Goal: Task Accomplishment & Management: Complete application form

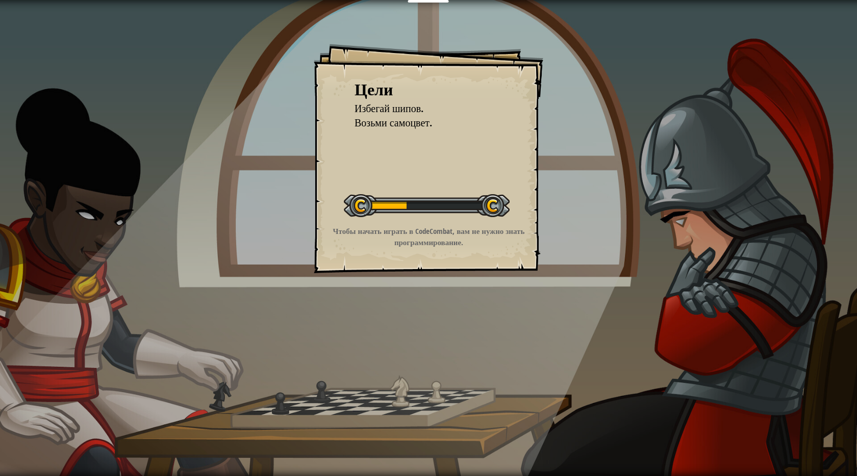
drag, startPoint x: 383, startPoint y: 205, endPoint x: 418, endPoint y: 201, distance: 35.9
click at [414, 204] on div at bounding box center [427, 205] width 166 height 23
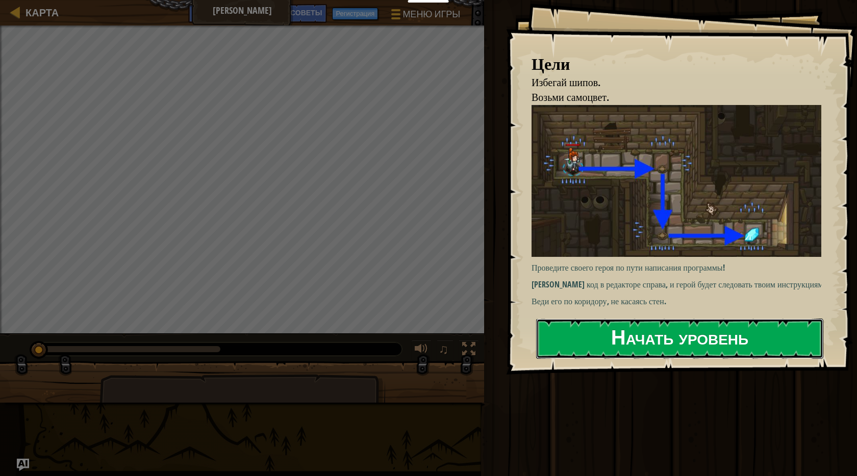
click at [619, 331] on ya-tr-span "Начать уровень" at bounding box center [679, 337] width 137 height 28
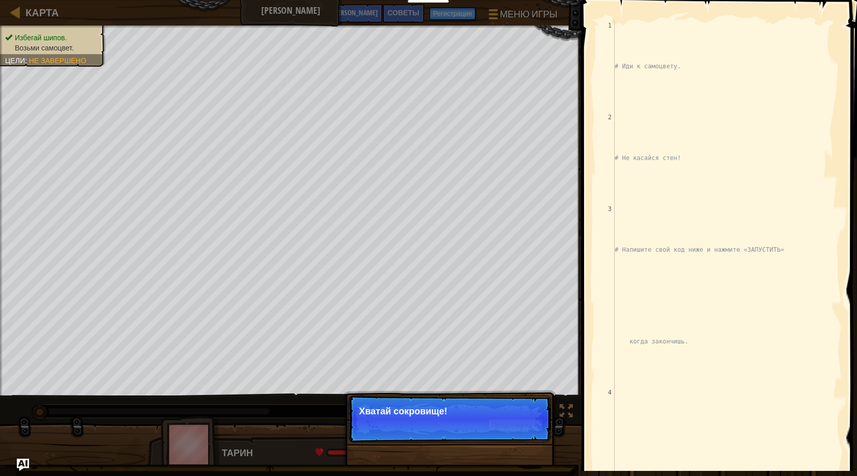
click at [423, 416] on ya-tr-span "Хватай сокровище!" at bounding box center [403, 412] width 88 height 10
click at [520, 427] on ya-tr-span "Продолжить" at bounding box center [511, 425] width 41 height 8
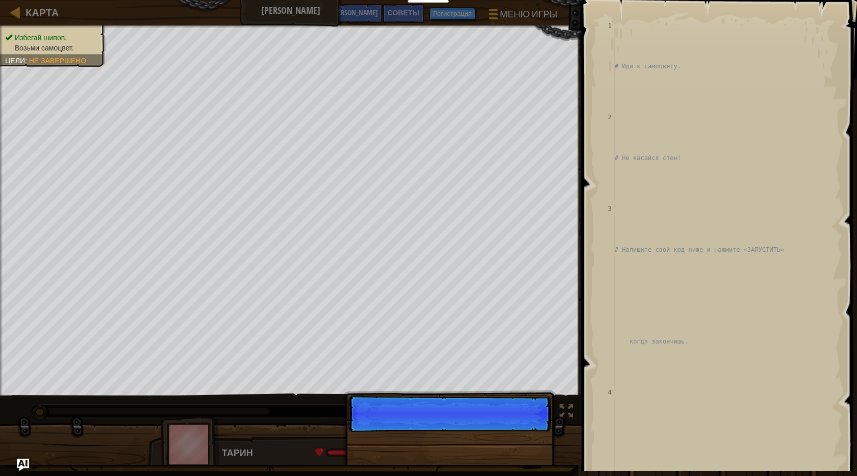
scroll to position [359, 0]
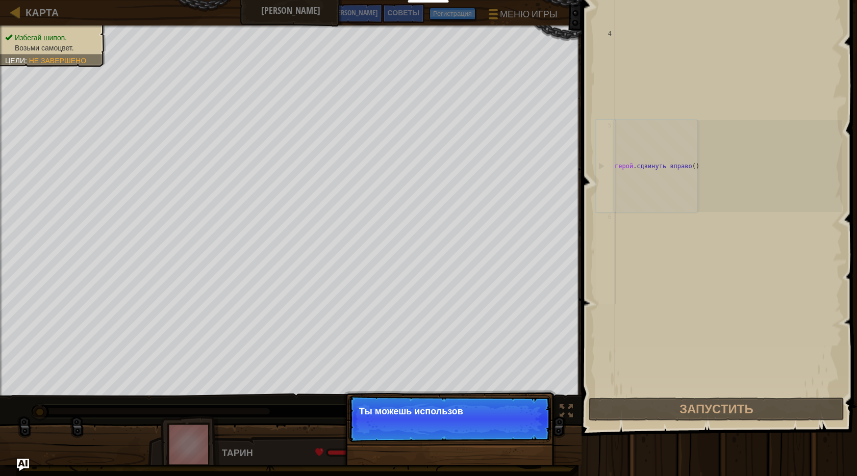
click at [507, 430] on p "Пропуск (Esc) Продолжить Ты можешь использов" at bounding box center [449, 419] width 203 height 47
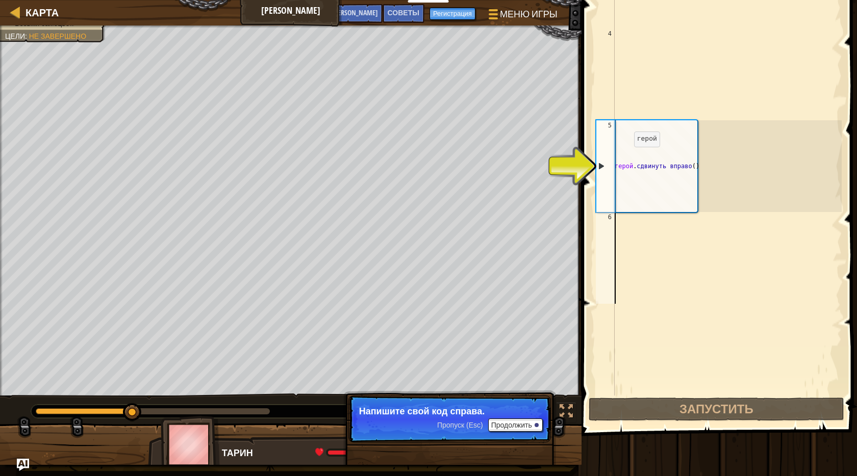
click at [636, 162] on div "# Иди к самоцвету. # Не касайся стен! # Напишите свой код ниже и нажмите «ЗАПУС…" at bounding box center [727, 120] width 229 height 918
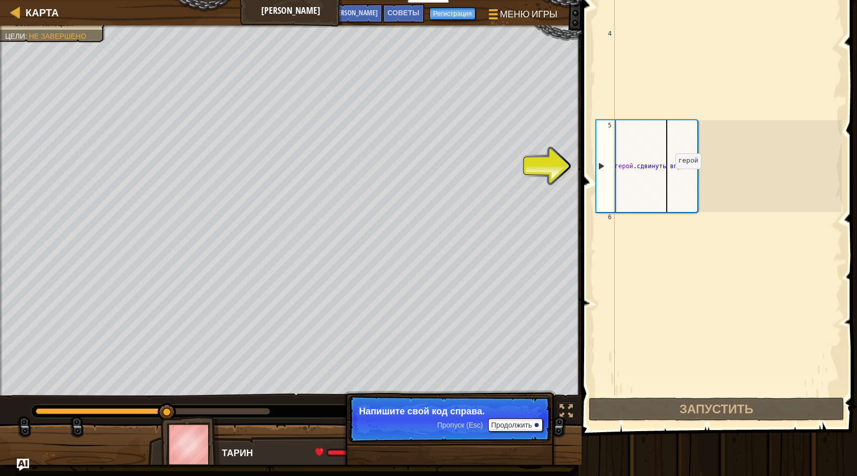
click at [669, 179] on div "# Иди к самоцвету. # Не касайся стен! # Напишите свой код ниже и нажмите «ЗАПУС…" at bounding box center [727, 120] width 229 height 918
click at [685, 180] on div "# Иди к самоцвету. # Не касайся стен! # Напишите свой код ниже и нажмите «ЗАПУС…" at bounding box center [727, 120] width 229 height 918
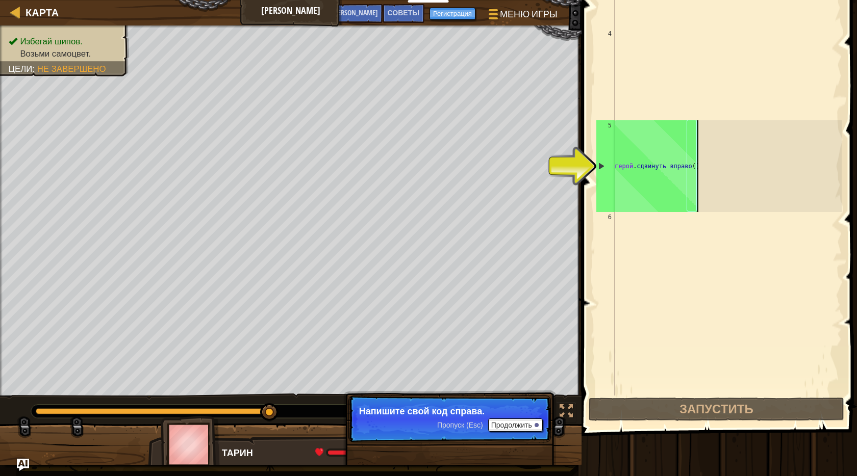
click at [698, 175] on div "# Иди к самоцвету. # Не касайся стен! # Напишите свой код ниже и нажмите «ЗАПУС…" at bounding box center [727, 120] width 229 height 918
drag, startPoint x: 698, startPoint y: 175, endPoint x: 704, endPoint y: 177, distance: 6.3
click at [704, 177] on div "# Иди к самоцвету. # Не касайся стен! # Напишите свой код ниже и нажмите «ЗАПУС…" at bounding box center [727, 120] width 229 height 918
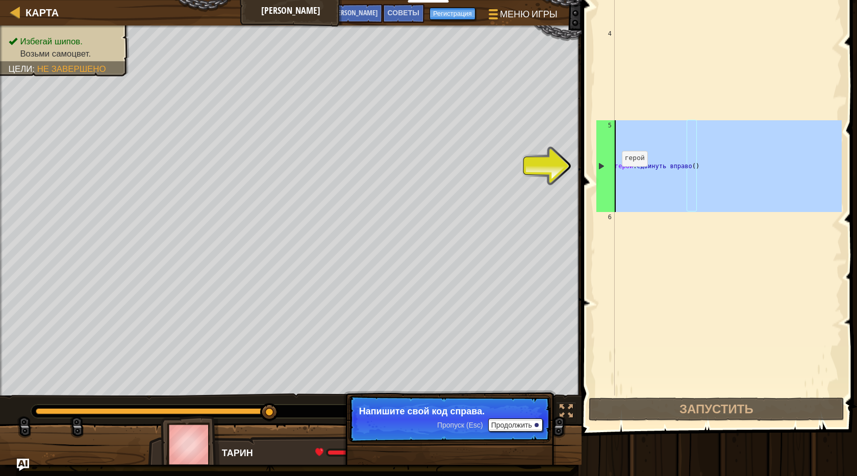
click at [598, 167] on div "5" at bounding box center [605, 166] width 18 height 92
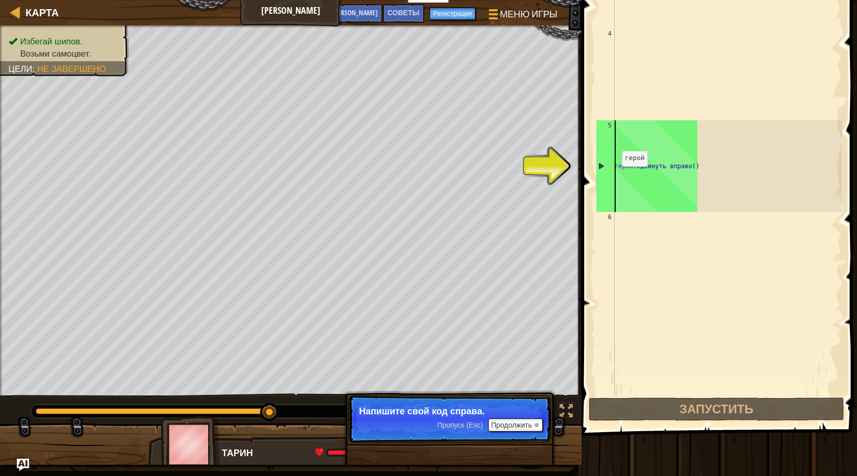
click at [599, 167] on div "5" at bounding box center [605, 166] width 18 height 92
click at [669, 167] on div "# Иди к самоцвету. # Не касайся стен! # Напишите свой код ниже и нажмите «ЗАПУС…" at bounding box center [727, 120] width 229 height 918
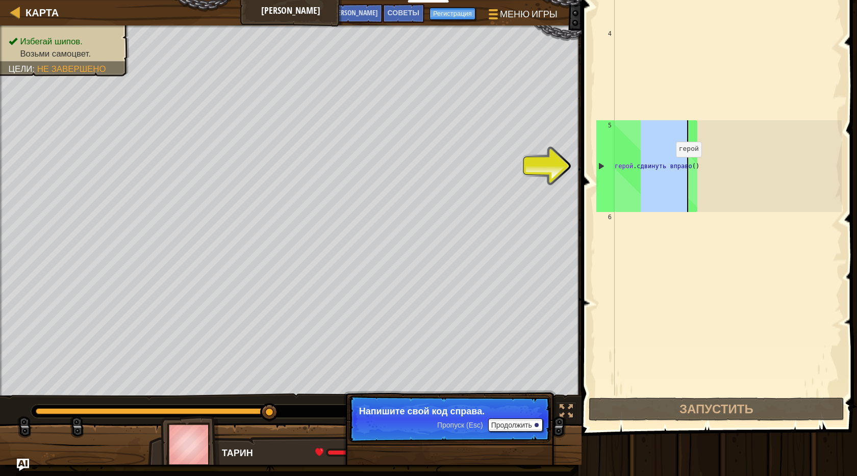
click at [669, 167] on div "# Иди к самоцвету. # Не касайся стен! # Напишите свой код ниже и нажмите «ЗАПУС…" at bounding box center [727, 120] width 229 height 918
click at [673, 167] on div "# Иди к самоцвету. # Не касайся стен! # Напишите свой код ниже и нажмите «ЗАПУС…" at bounding box center [727, 28] width 229 height 735
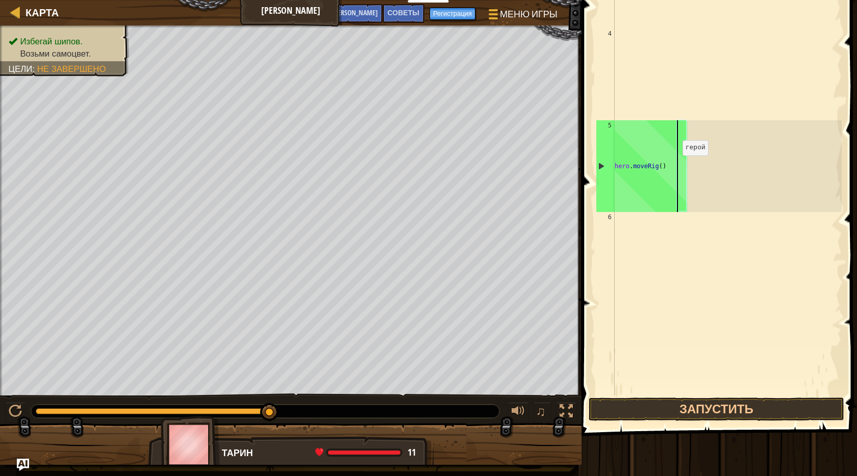
type textarea "hero.moveRi()"
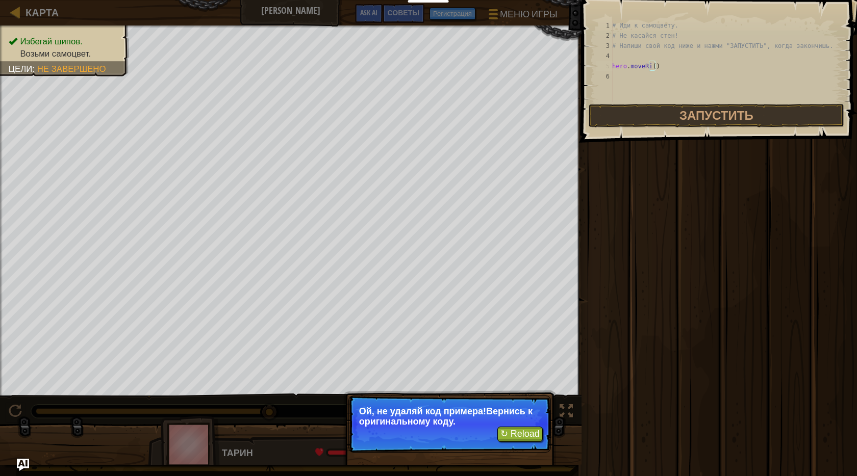
scroll to position [0, 0]
click at [668, 70] on div "# Иди к самоцвету. # Не касайся стен! # Напиши свой код ниже и нажми "ЗАПУСТИТЬ…" at bounding box center [726, 71] width 232 height 102
click at [646, 67] on div "# Иди к самоцвету. # Не касайся стен! # Напиши свой код ниже и нажми "ЗАПУСТИТЬ…" at bounding box center [726, 71] width 232 height 102
click at [513, 436] on ya-tr-span "↻ Reload" at bounding box center [519, 434] width 39 height 10
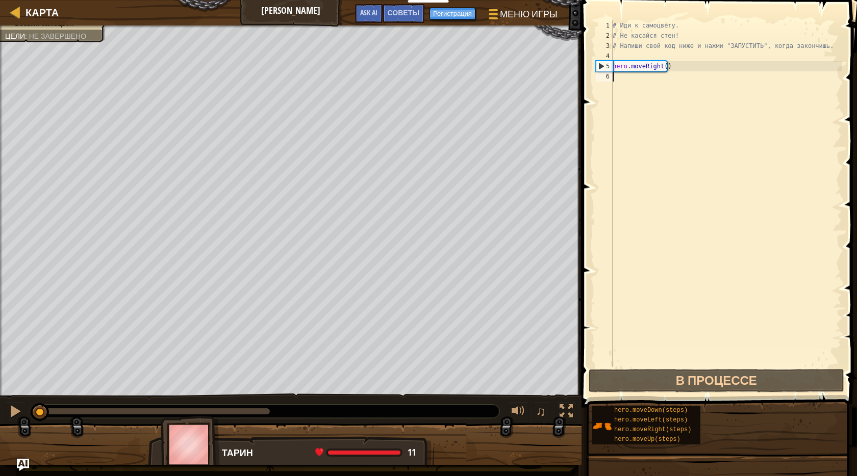
scroll to position [5, 0]
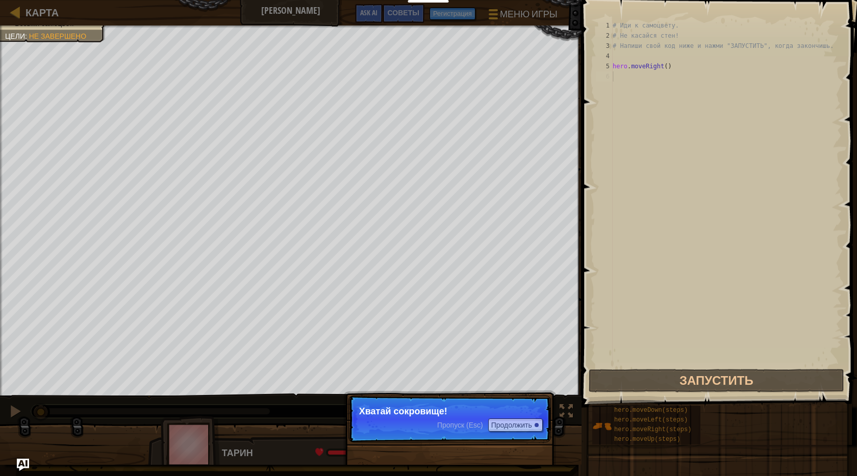
click at [454, 419] on p "Пропуск (Esc) Продолжить Хватай сокровище!" at bounding box center [449, 419] width 203 height 47
click at [500, 426] on button "Продолжить" at bounding box center [515, 425] width 55 height 13
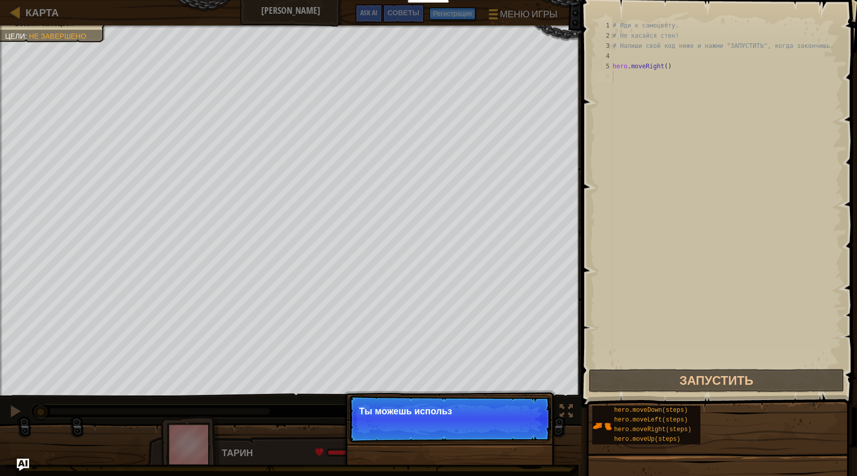
click at [502, 429] on p "Пропуск (Esc) Продолжить Ты можешь использ" at bounding box center [449, 419] width 203 height 47
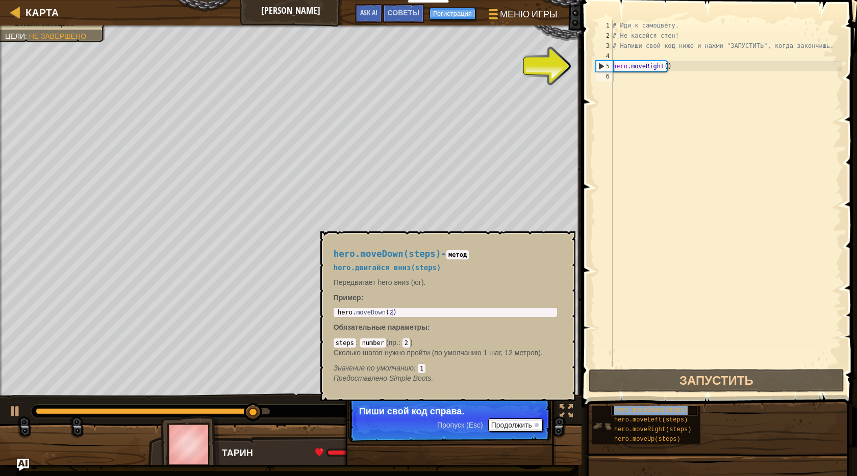
click at [646, 410] on ya-tr-span "hero.moveDown(steps)" at bounding box center [650, 410] width 73 height 7
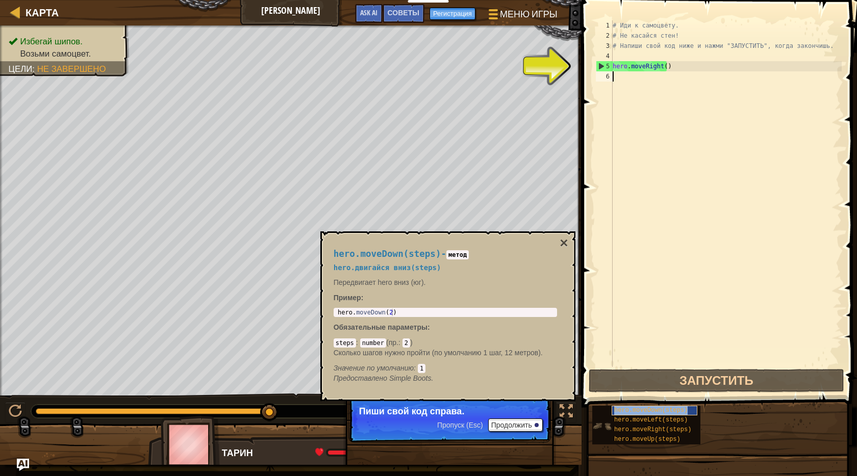
click at [645, 415] on div "hero.moveDown(steps)" at bounding box center [655, 411] width 86 height 10
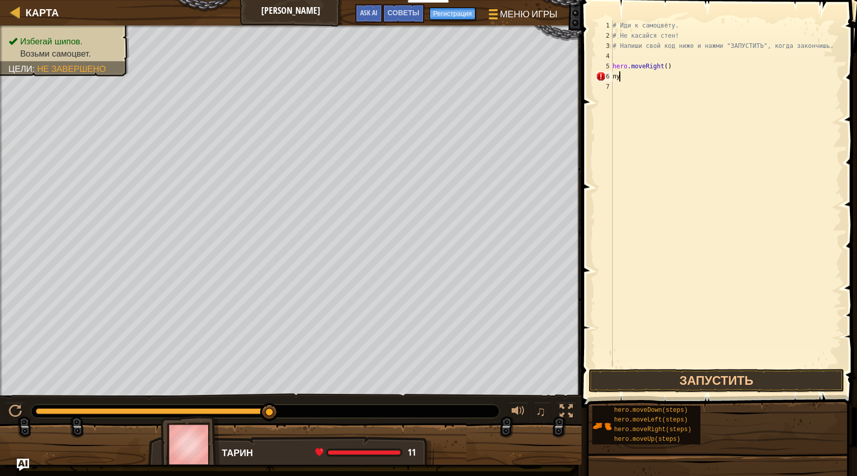
type textarea "п"
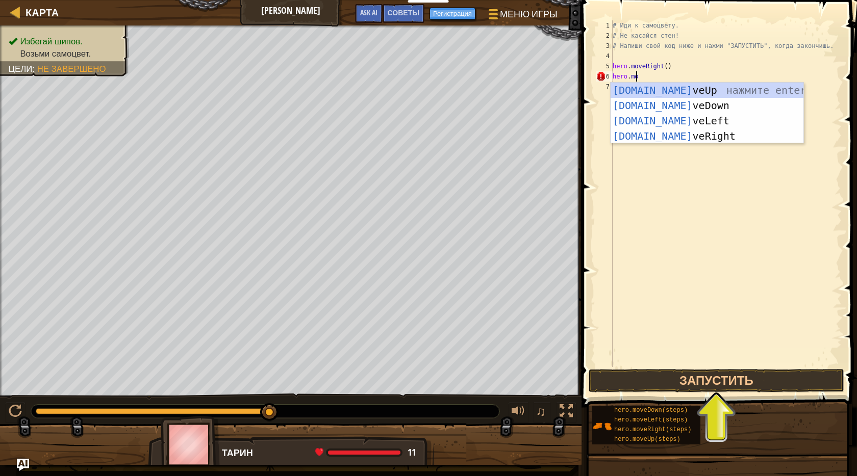
scroll to position [5, 2]
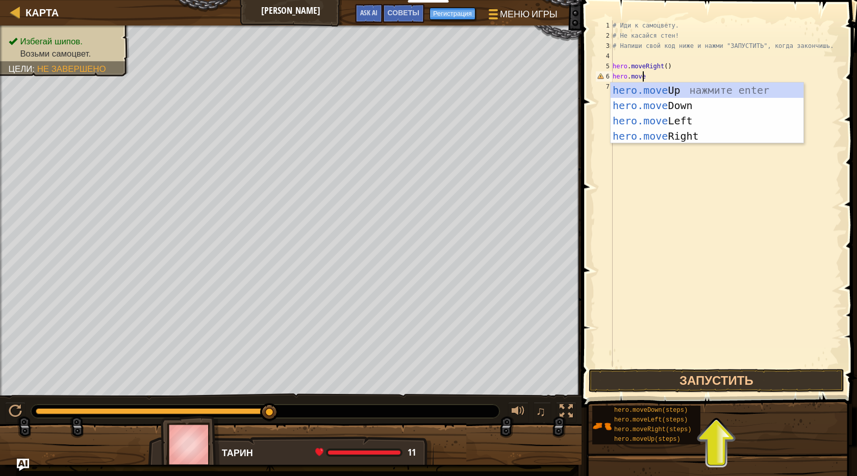
type textarea "hero.moveD"
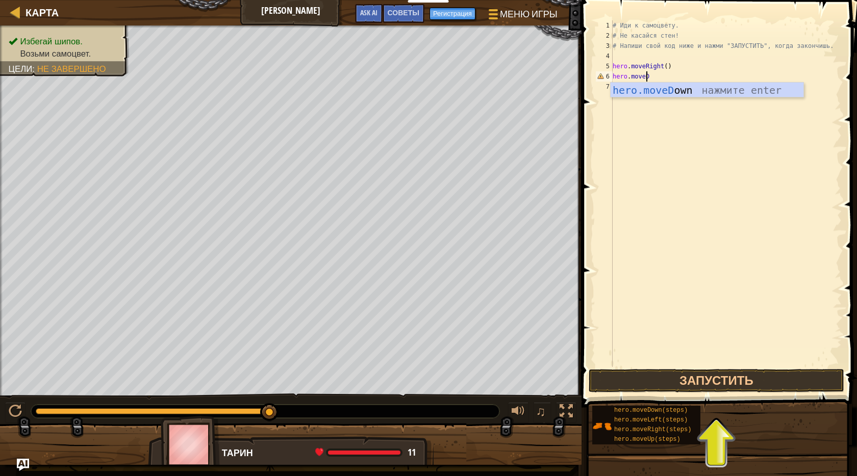
scroll to position [5, 0]
click at [660, 75] on div "# Иди к самоцвету. # Не касайся стен! # Напиши свой код ниже и нажми "ЗАПУСТИТЬ…" at bounding box center [726, 203] width 231 height 367
type textarea "hero.moveDown(2)"
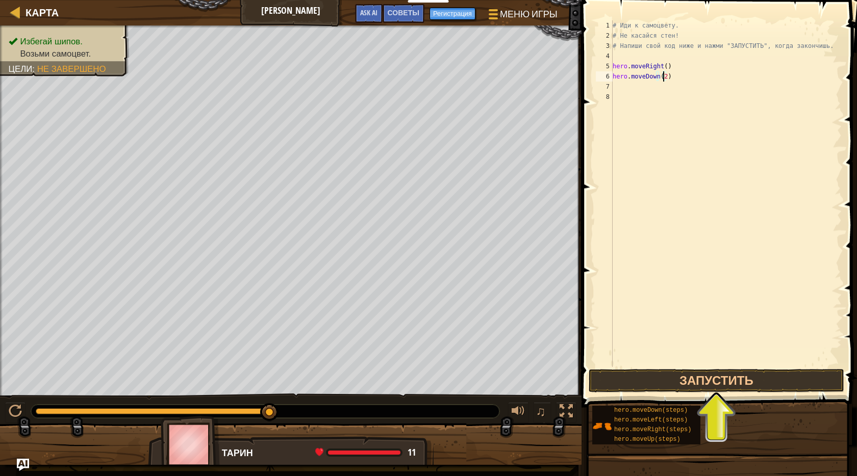
click at [676, 77] on div "# Иди к самоцвету. # Не касайся стен! # Напиши свой код ниже и нажми "ЗАПУСТИТЬ…" at bounding box center [726, 203] width 231 height 367
click at [635, 83] on div "# Иди к самоцвету. # Не касайся стен! # Напиши свой код ниже и нажми "ЗАПУСТИТЬ…" at bounding box center [726, 203] width 231 height 367
click at [705, 374] on button "Запустить" at bounding box center [717, 380] width 256 height 23
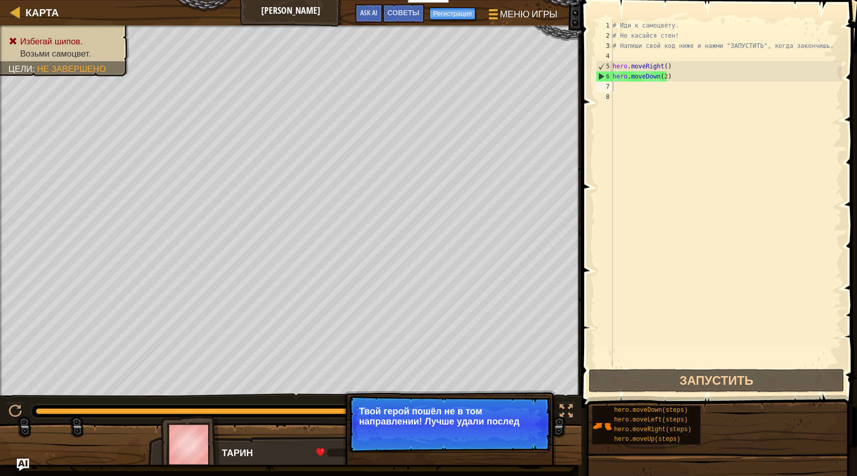
click at [491, 427] on p "Пропуск (Esc) Продолжить Твой герой пошёл не в том направлении! Лучше удали пос…" at bounding box center [449, 424] width 203 height 57
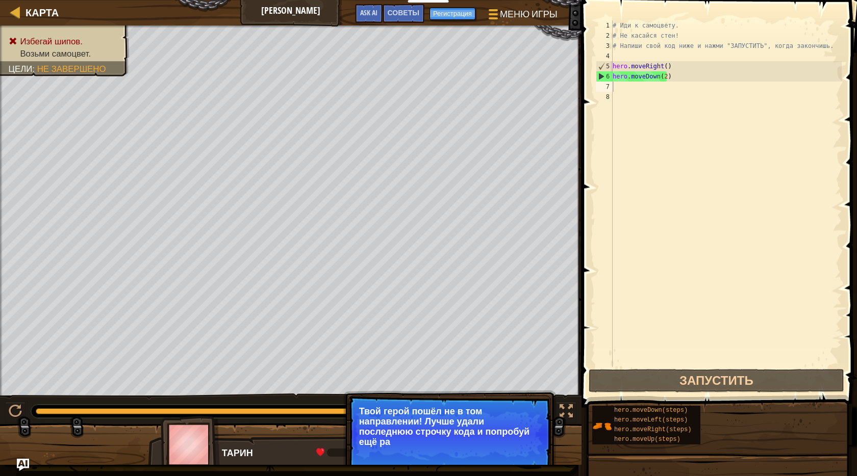
click at [491, 427] on p "Твой герой пошёл не в том направлении! Лучше удали последнюю строчку кода и поп…" at bounding box center [449, 427] width 181 height 41
click at [660, 305] on div "# Иди к самоцвету. # Не касайся стен! # Напиши свой код ниже и нажми "ЗАПУСТИТЬ…" at bounding box center [726, 203] width 231 height 367
click at [499, 455] on button "Продолжить" at bounding box center [515, 455] width 55 height 13
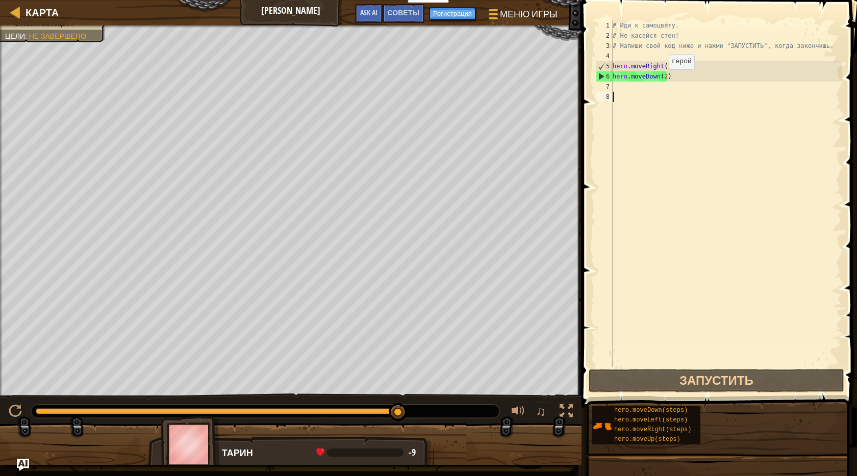
click at [664, 78] on div "# Иди к самоцвету. # Не касайся стен! # Напиши свой код ниже и нажми "ЗАПУСТИТЬ…" at bounding box center [726, 203] width 231 height 367
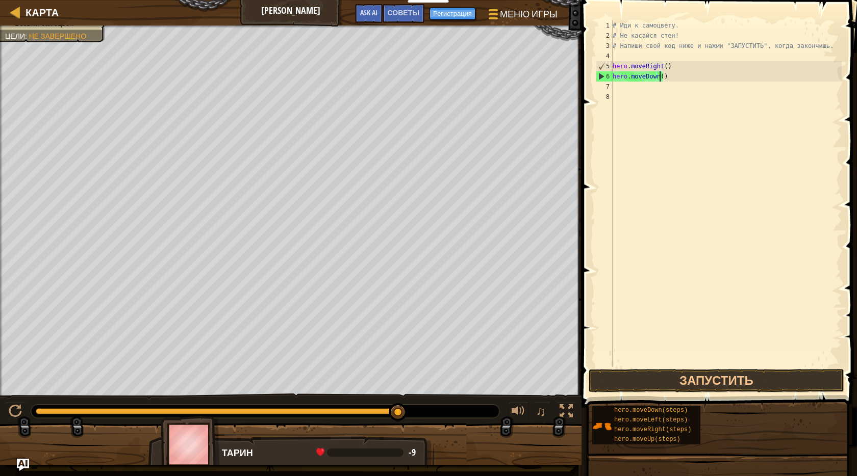
type textarea "hero.moveDown(1)"
click at [691, 380] on button "Запустить" at bounding box center [717, 380] width 256 height 23
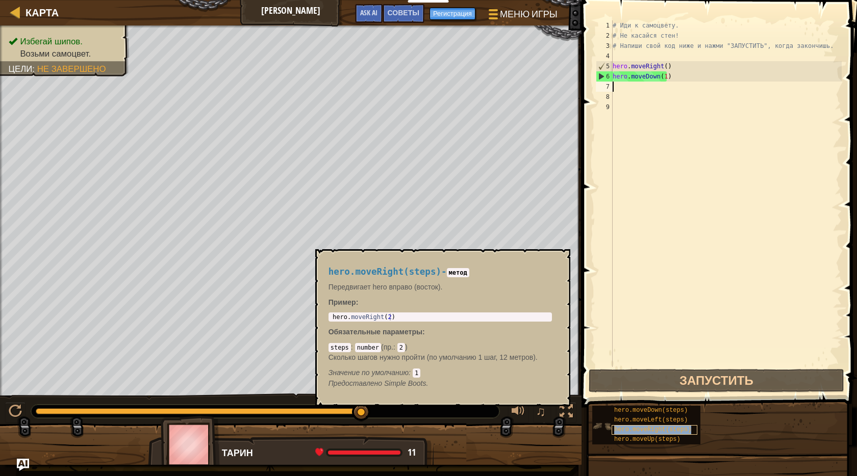
click at [664, 432] on ya-tr-span "hero.moveRight(steps)" at bounding box center [652, 429] width 77 height 7
click at [408, 313] on div "1 hero . moveRight ( 2 ) הההההההההההההההההההההההההההההההההההההההההההההההההההההה…" at bounding box center [440, 317] width 223 height 9
type textarea "hero.moveRight(2)"
click at [405, 315] on div "hero . moveRight ( 2 )" at bounding box center [440, 324] width 219 height 21
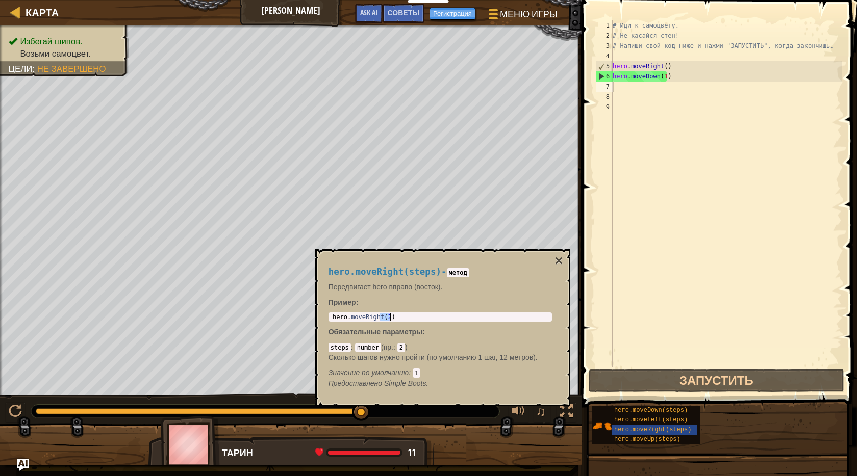
click at [405, 315] on div "hero . moveRight ( 2 )" at bounding box center [440, 324] width 219 height 21
type textarea "hero.moveDown(1)"
click at [666, 78] on div "# Иди к самоцвету. # Не касайся стен! # Напиши свой код ниже и нажми "ЗАПУСТИТЬ…" at bounding box center [726, 203] width 231 height 367
click at [658, 90] on div "# Иди к самоцвету. # Не касайся стен! # Напиши свой код ниже и нажми "ЗАПУСТИТЬ…" at bounding box center [726, 203] width 231 height 367
paste textarea "hero.moveRight(2)"
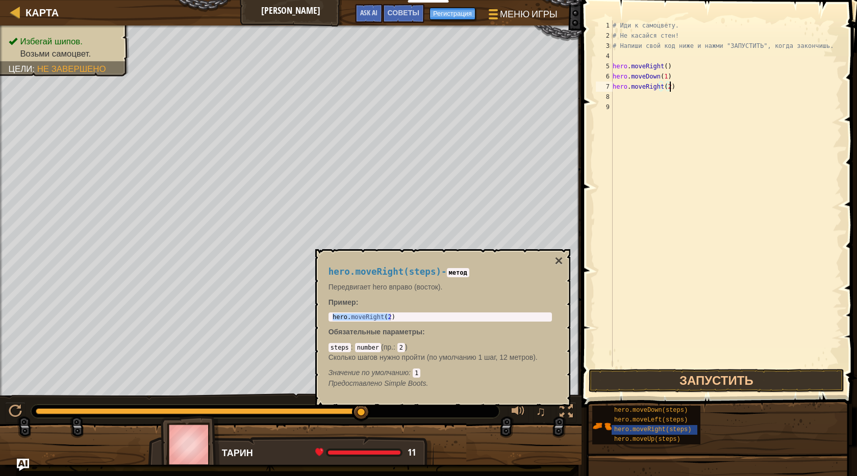
click at [666, 88] on div "# Иди к самоцвету. # Не касайся стен! # Напиши свой код ниже и нажми "ЗАПУСТИТЬ…" at bounding box center [726, 203] width 231 height 367
click at [556, 262] on button "×" at bounding box center [558, 261] width 8 height 14
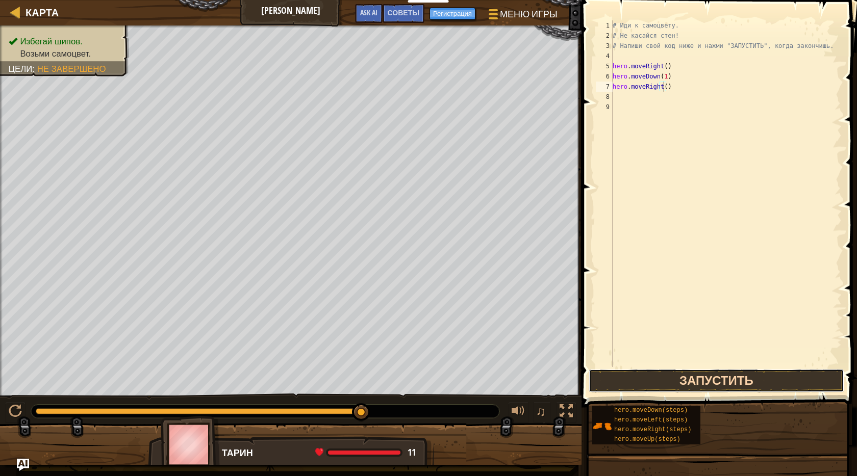
click at [646, 379] on button "Запустить" at bounding box center [717, 380] width 256 height 23
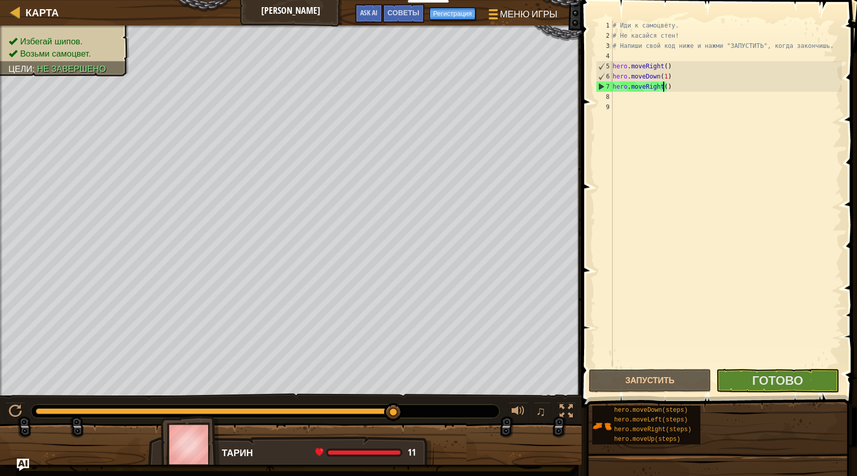
scroll to position [5, 4]
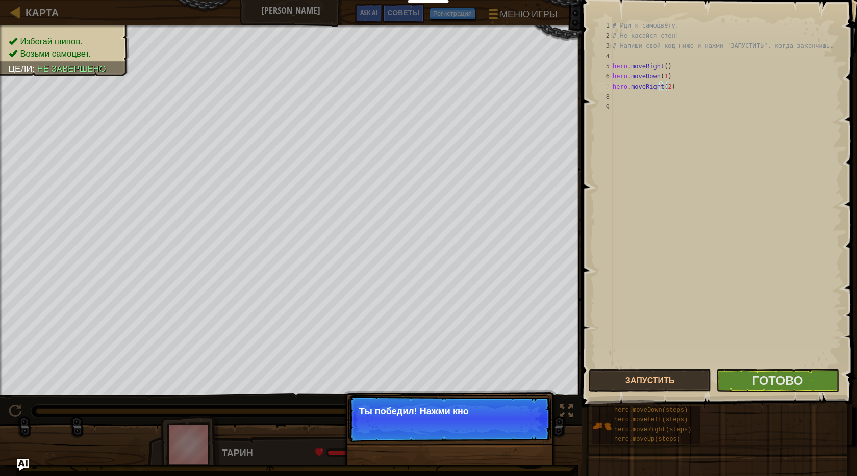
type textarea "hero.moveRight(2)"
click at [540, 402] on p "Ты победил! Нажми кнопку Го" at bounding box center [449, 419] width 203 height 47
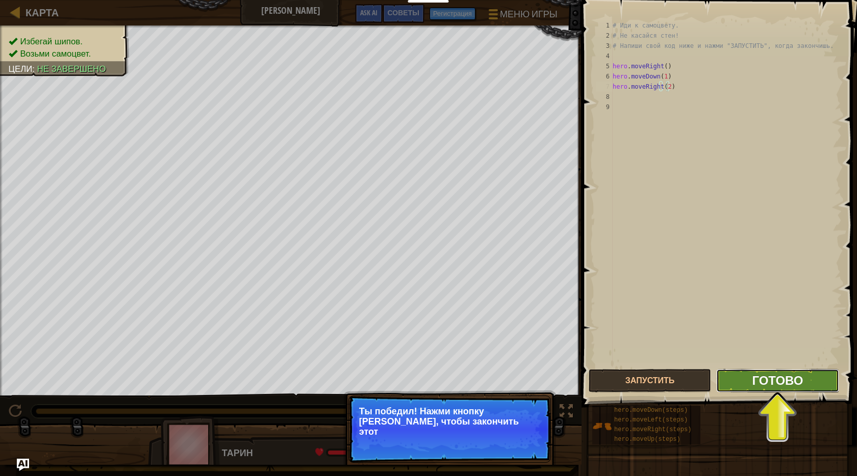
click at [783, 382] on ya-tr-span "Готово" at bounding box center [777, 380] width 51 height 16
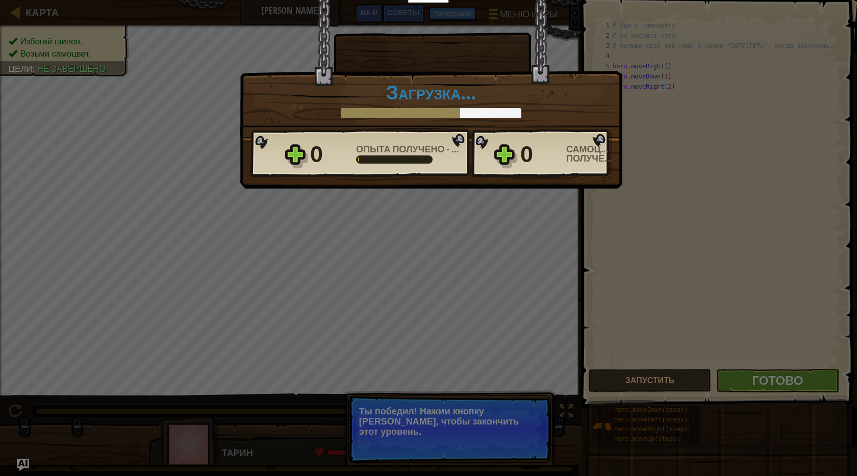
click at [480, 151] on div "0 Опыта получено - Уровень 1 0 Самоцветов получено" at bounding box center [431, 153] width 362 height 49
click at [449, 403] on div "Победа × Отлично, Герой. У тебя есть сила, чтобы вырваться из [GEOGRAPHIC_DATA]…" at bounding box center [428, 238] width 857 height 476
click at [452, 427] on div "Победа × Отлично, Герой. У тебя есть сила, чтобы вырваться из [GEOGRAPHIC_DATA]…" at bounding box center [428, 238] width 857 height 476
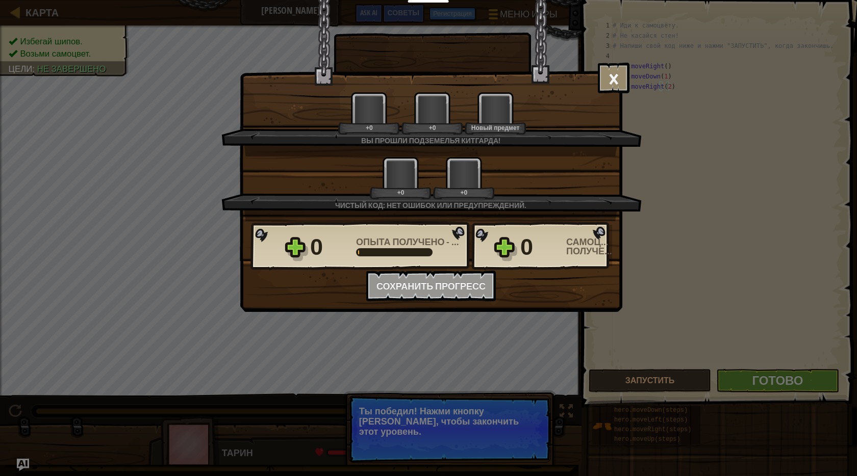
click at [530, 141] on div "Вы прошли Подземелья Китгарда!" at bounding box center [431, 141] width 322 height 10
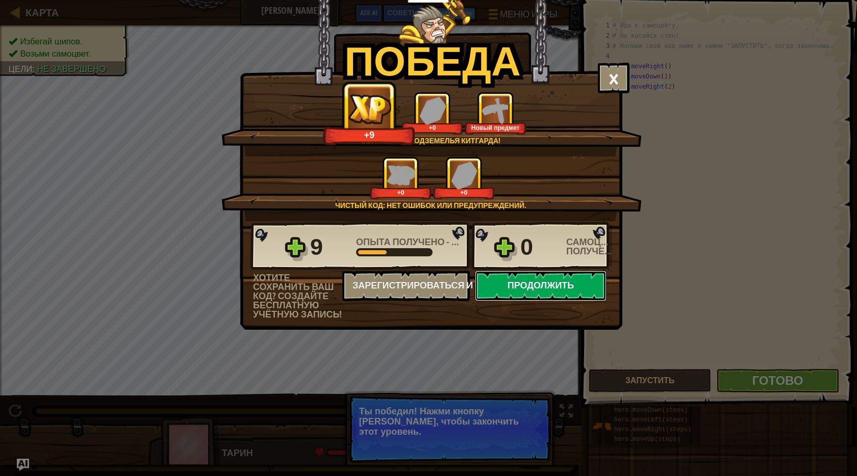
click at [515, 289] on button "Продолжить" at bounding box center [541, 286] width 132 height 31
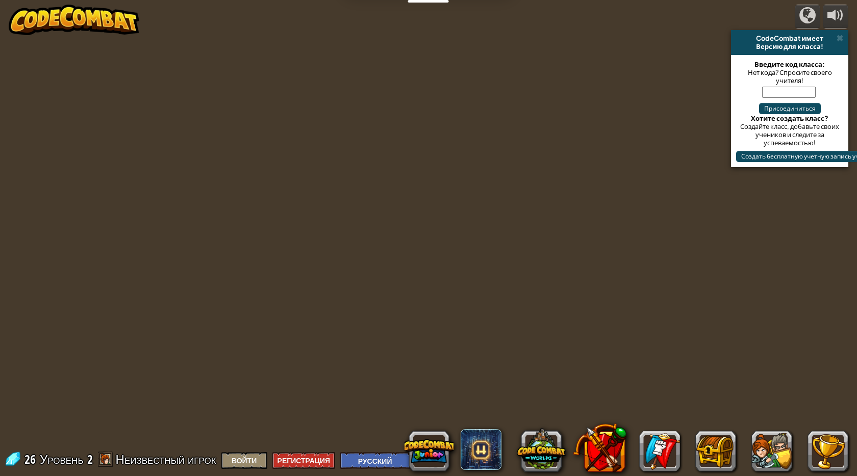
select select "ru"
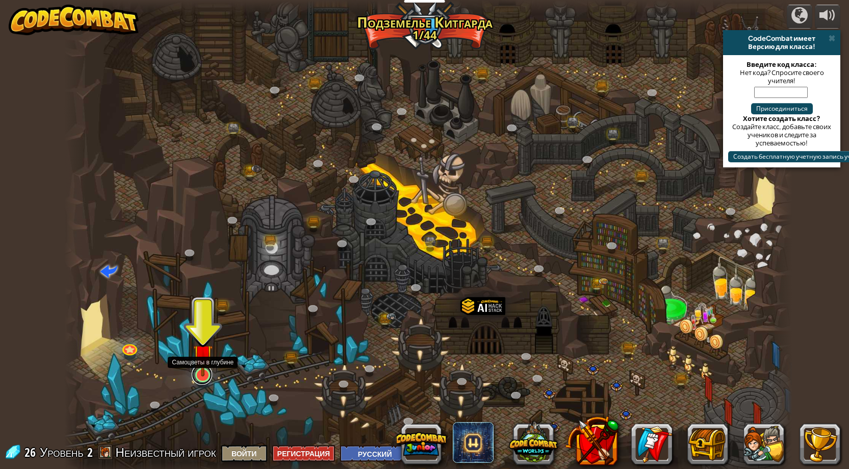
click at [201, 382] on link at bounding box center [202, 374] width 20 height 20
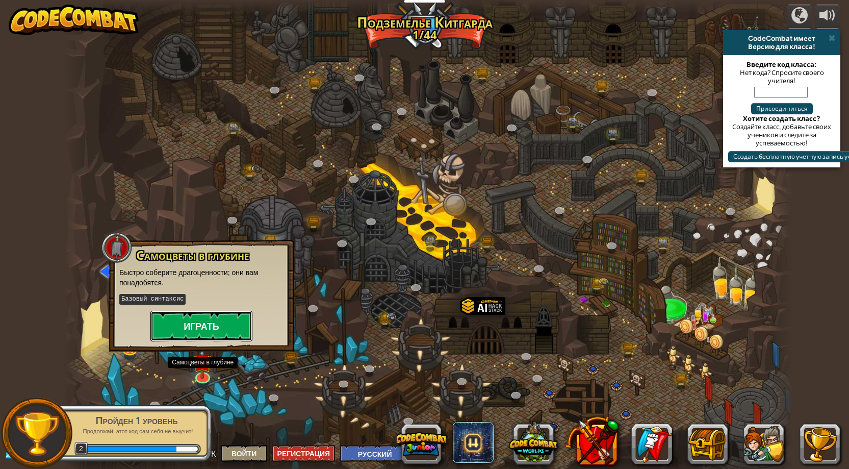
click at [224, 329] on button "Играть" at bounding box center [201, 326] width 102 height 31
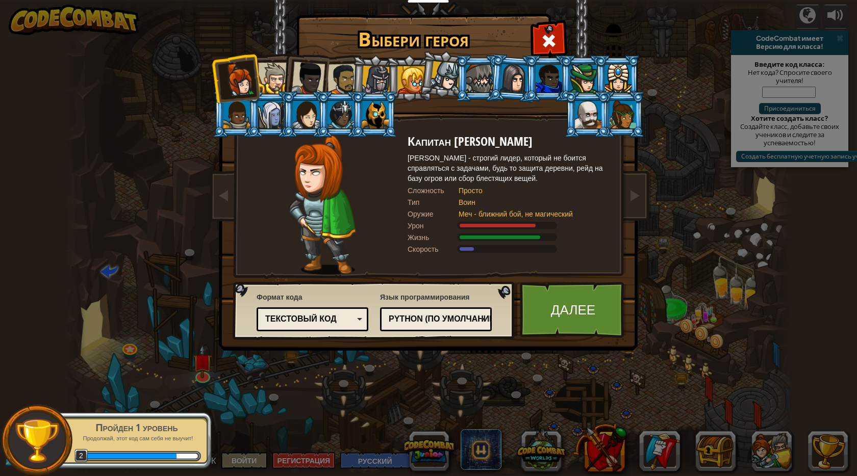
click at [383, 74] on div at bounding box center [376, 80] width 29 height 29
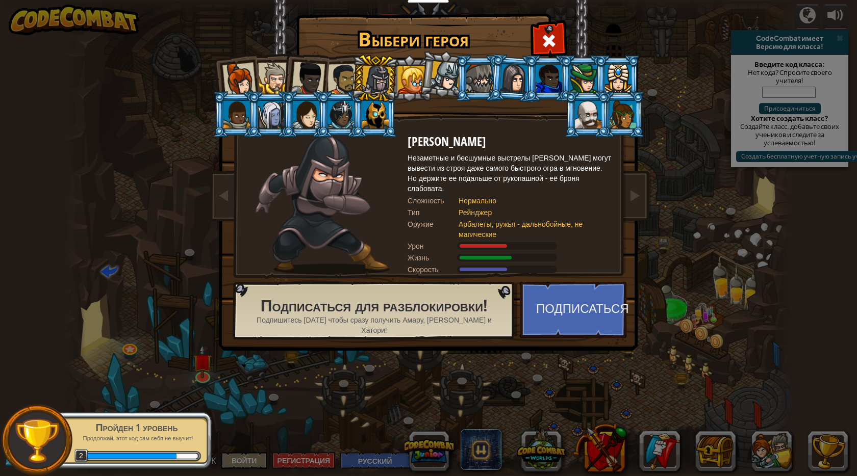
click at [381, 113] on div at bounding box center [375, 115] width 27 height 28
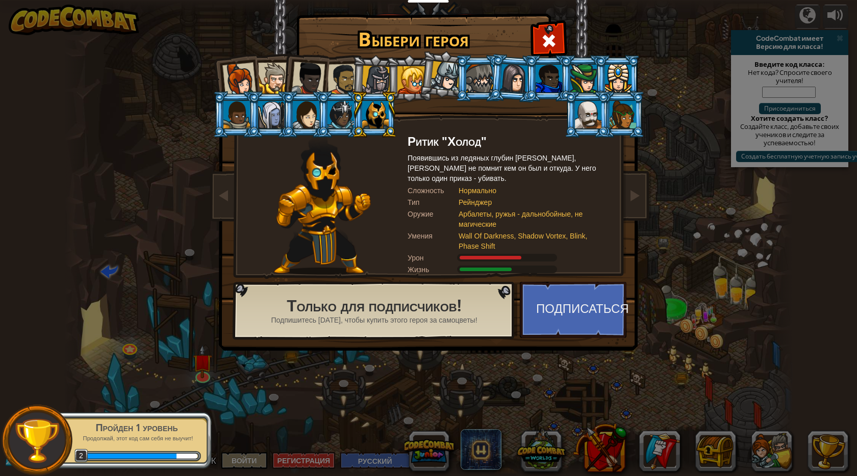
click at [346, 113] on div at bounding box center [340, 115] width 27 height 28
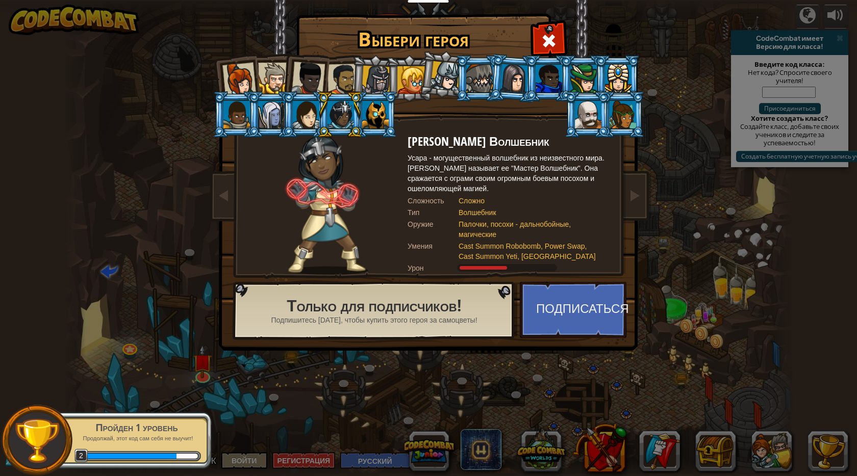
click at [279, 71] on div at bounding box center [273, 78] width 31 height 31
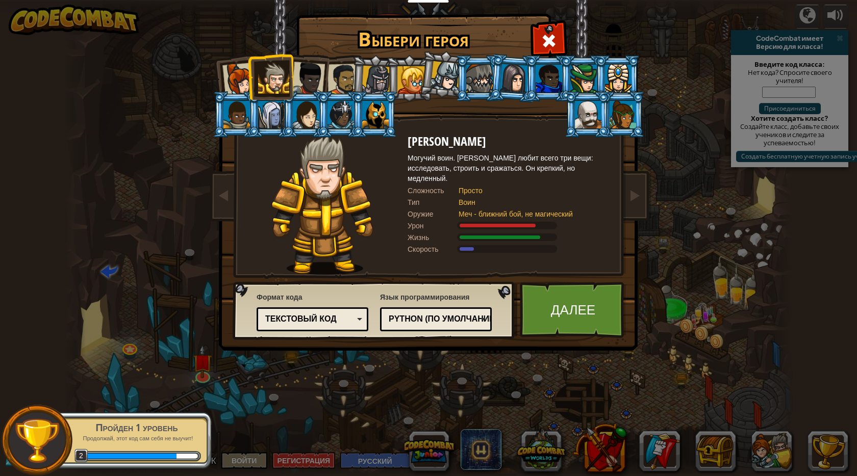
click at [249, 69] on li at bounding box center [270, 77] width 46 height 46
click at [240, 78] on div at bounding box center [239, 80] width 34 height 34
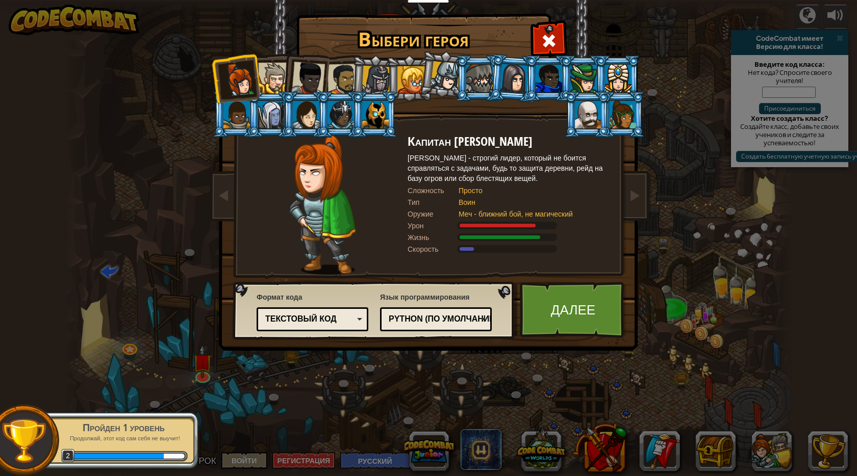
click at [348, 309] on div "Текстовый код [GEOGRAPHIC_DATA] и код Блоки Блоки (иконки) Текстовый код" at bounding box center [313, 320] width 112 height 24
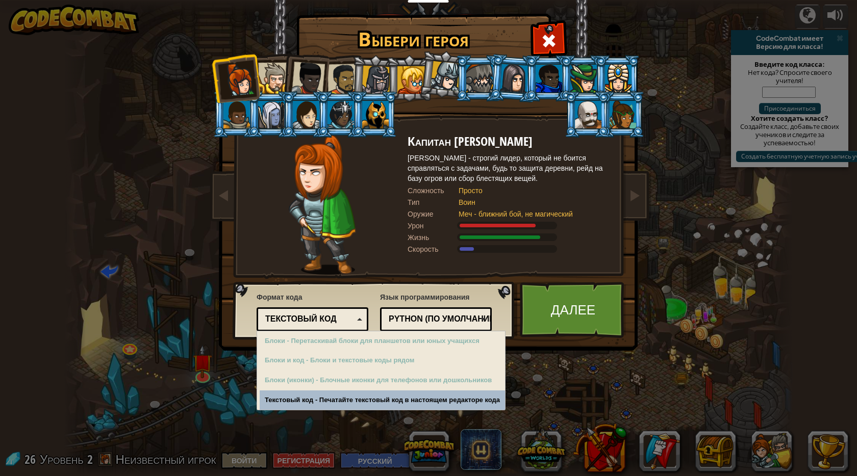
click at [401, 316] on div "Python (По умолчанию)" at bounding box center [433, 320] width 88 height 12
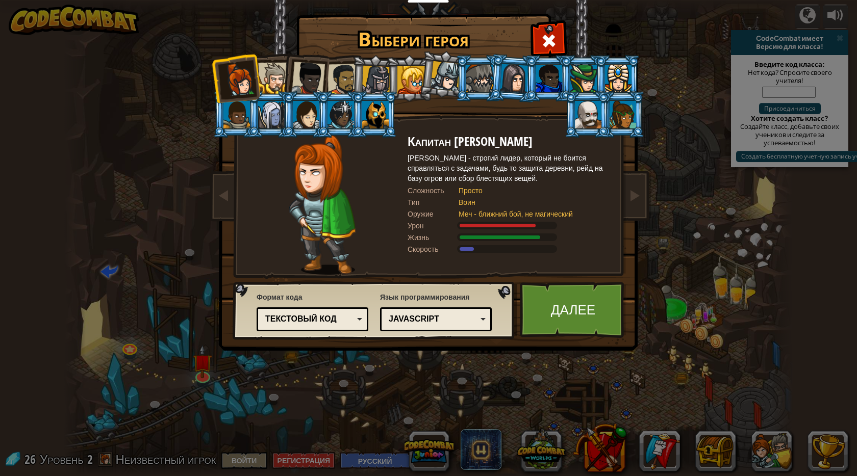
click at [430, 312] on div "JavaScript" at bounding box center [436, 320] width 98 height 16
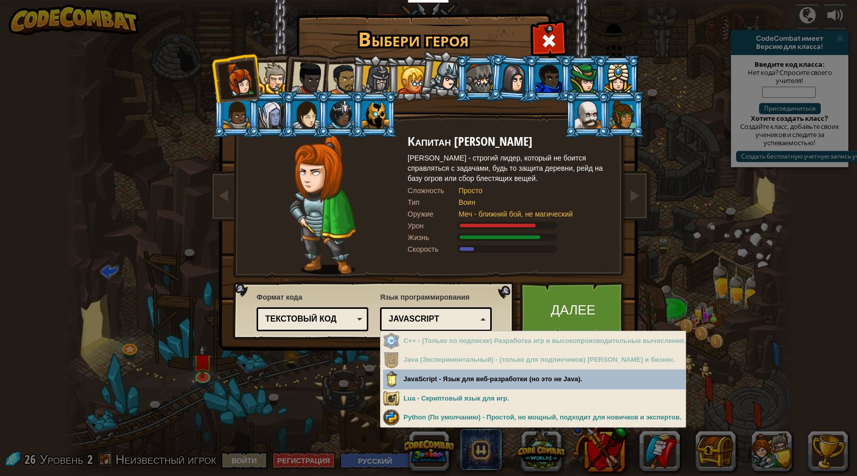
click at [430, 312] on div "JavaScript" at bounding box center [436, 320] width 98 height 16
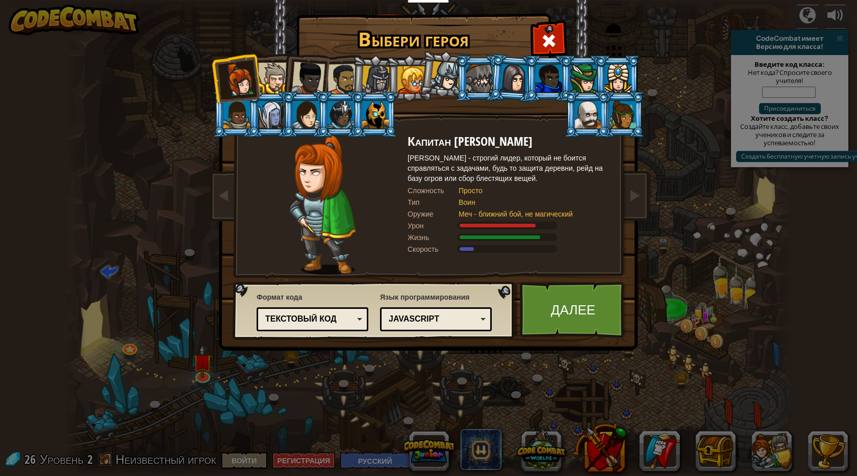
click at [337, 325] on div "Текстовый код" at bounding box center [309, 320] width 88 height 12
click at [554, 313] on link "Далее" at bounding box center [573, 310] width 107 height 56
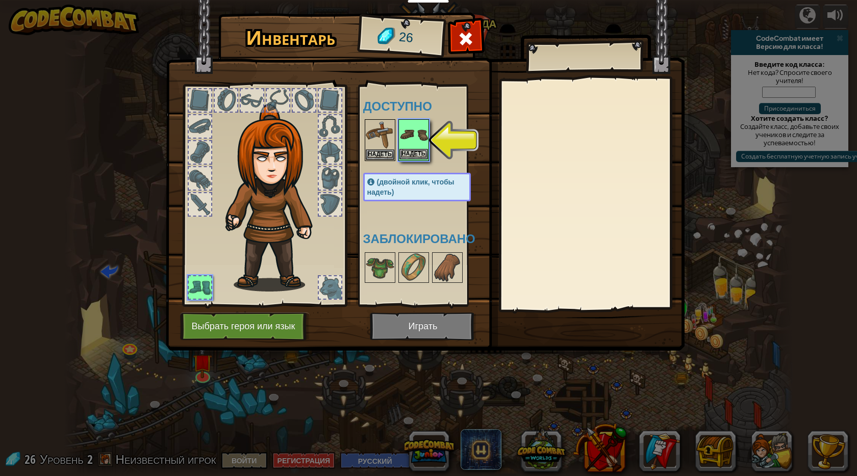
click at [415, 141] on img at bounding box center [413, 134] width 29 height 29
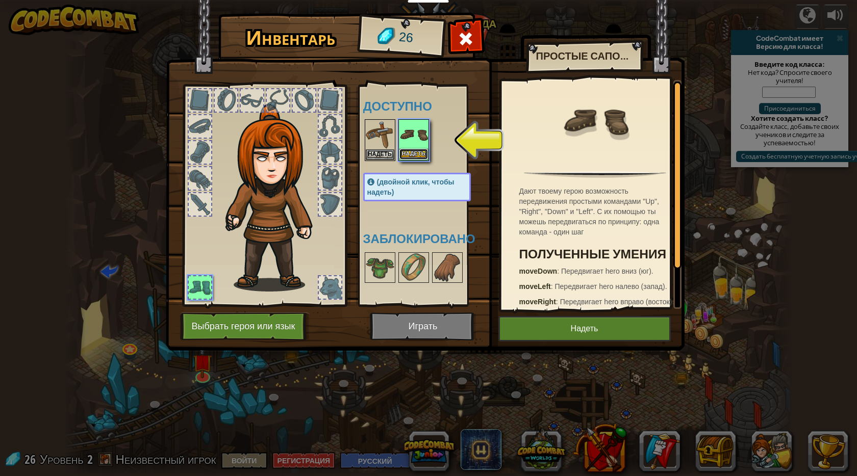
click at [417, 149] on button "Надеть" at bounding box center [413, 154] width 29 height 11
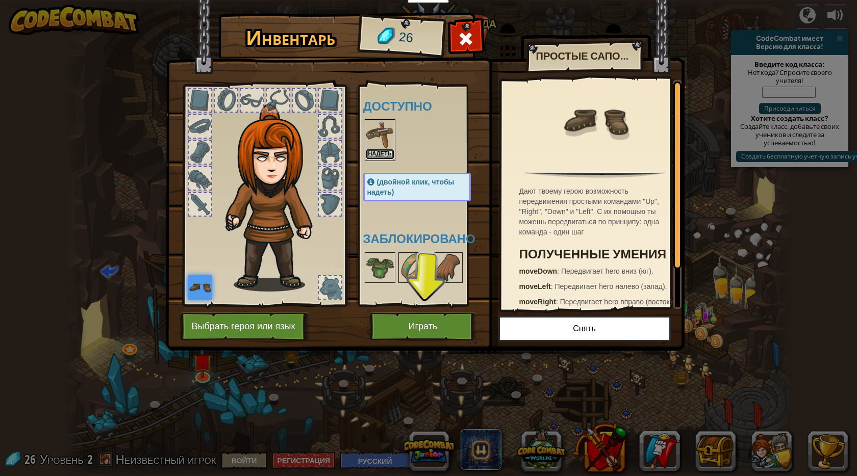
click at [380, 154] on button "Надеть" at bounding box center [380, 154] width 29 height 11
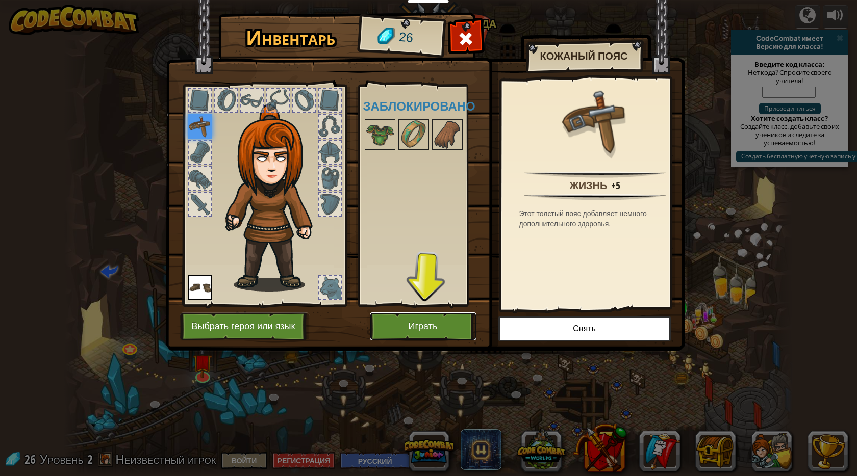
click at [415, 324] on button "Играть" at bounding box center [423, 327] width 107 height 28
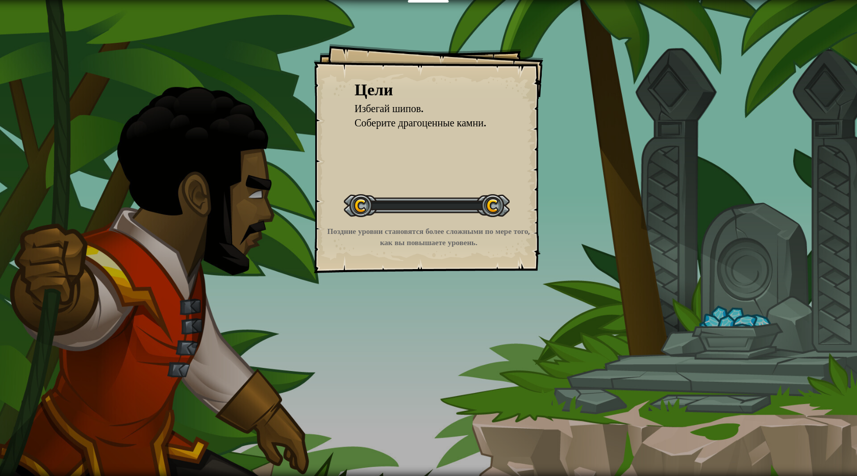
click at [370, 203] on div at bounding box center [427, 205] width 166 height 23
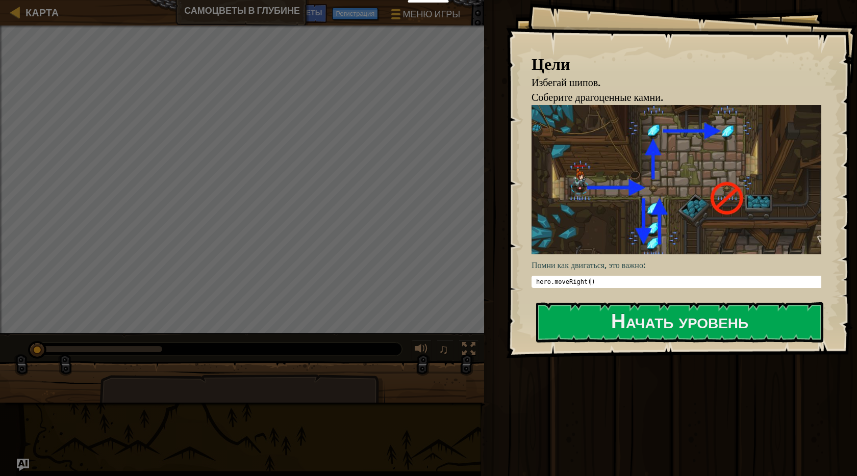
click at [686, 190] on img at bounding box center [680, 179] width 297 height 149
click at [610, 319] on button "Начать уровень" at bounding box center [679, 323] width 287 height 40
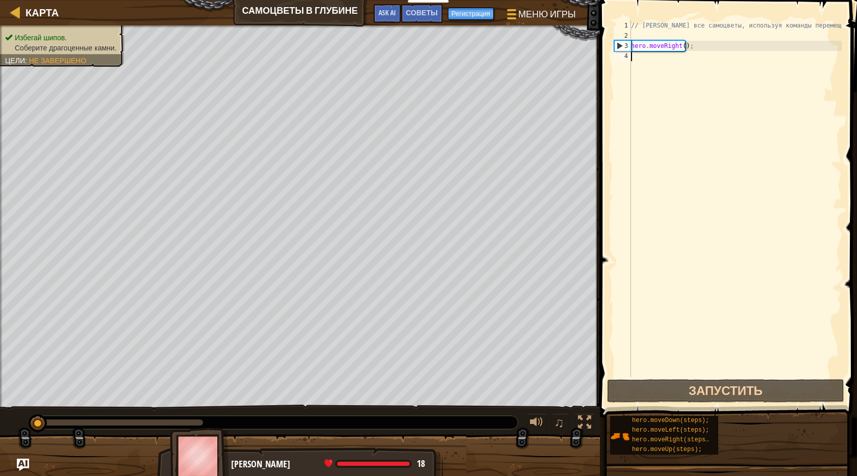
click at [682, 45] on div "// [PERSON_NAME] все самоцветы, используя команды перемещения. hero . moveRight…" at bounding box center [735, 208] width 213 height 377
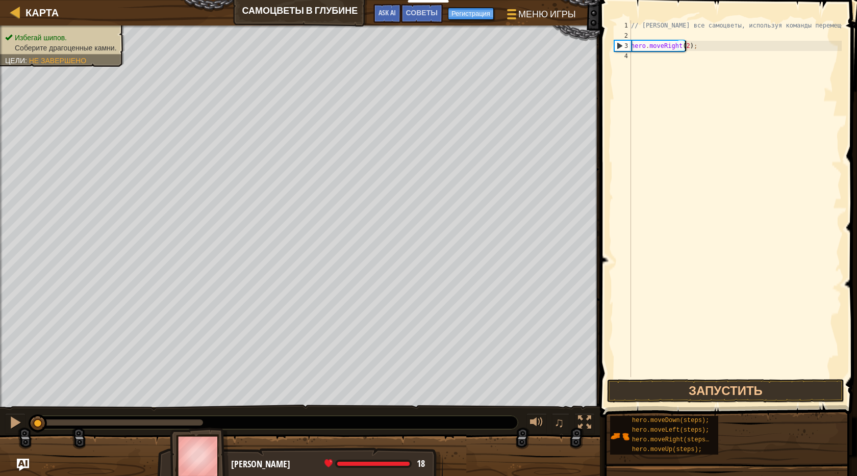
scroll to position [5, 4]
type textarea "hero.moveRight(2);"
click at [717, 390] on button "Запустить" at bounding box center [726, 391] width 238 height 23
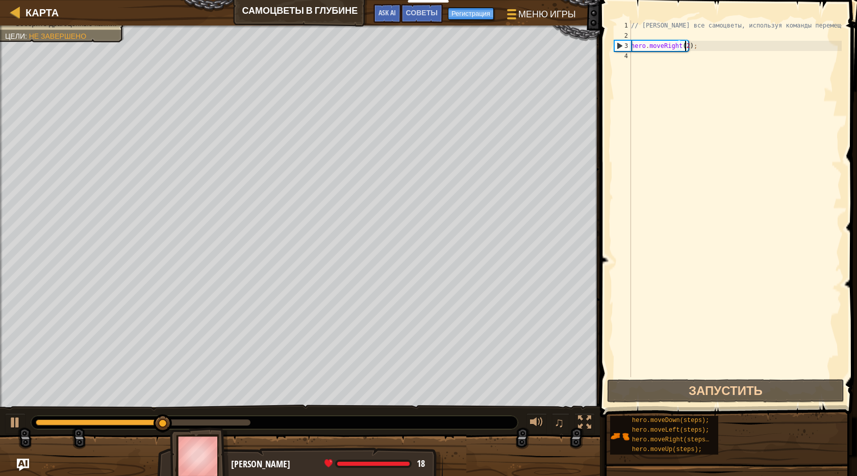
click at [694, 47] on div "// [PERSON_NAME] все самоцветы, используя команды перемещения. hero . moveRight…" at bounding box center [735, 208] width 213 height 377
type textarea "her"
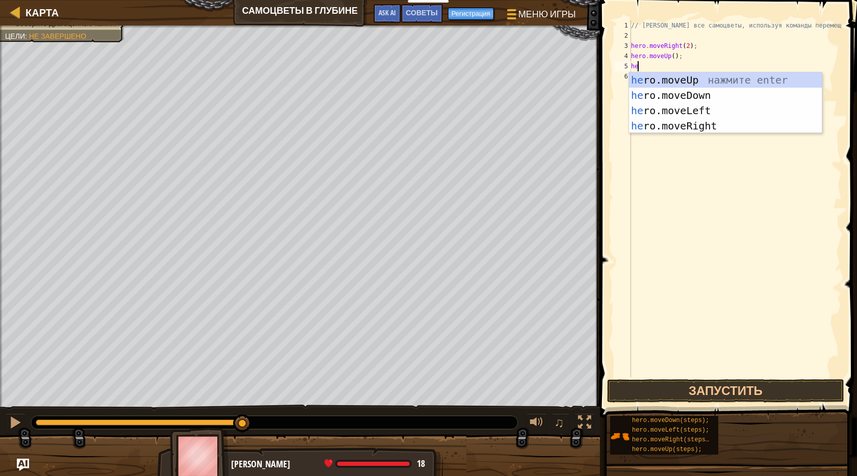
type textarea "her"
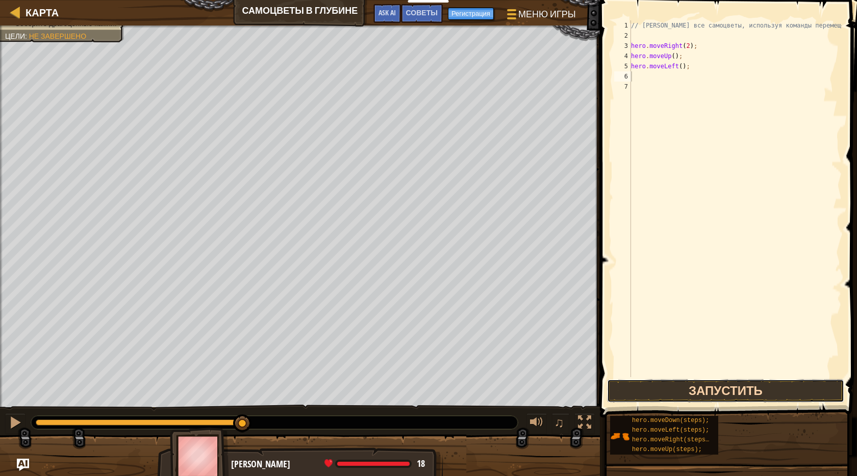
click at [748, 388] on button "Запустить" at bounding box center [726, 391] width 238 height 23
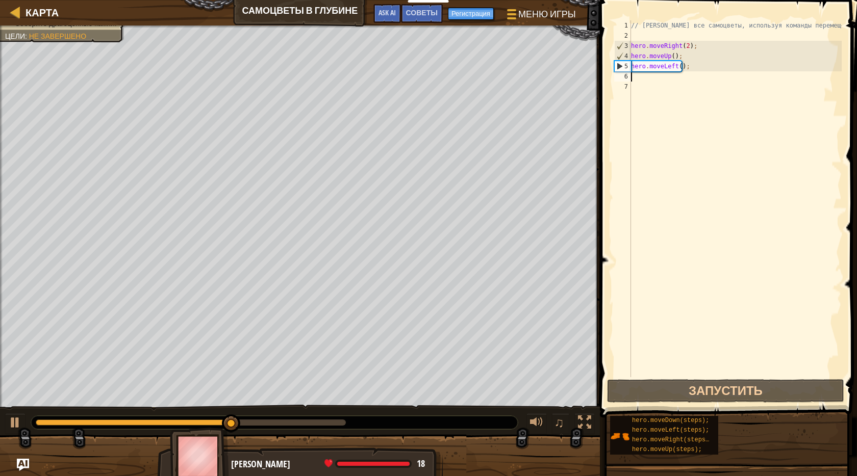
click at [655, 80] on div "// [PERSON_NAME] все самоцветы, используя команды перемещения. hero . moveRight…" at bounding box center [735, 208] width 213 height 377
type textarea "g"
type textarea "d"
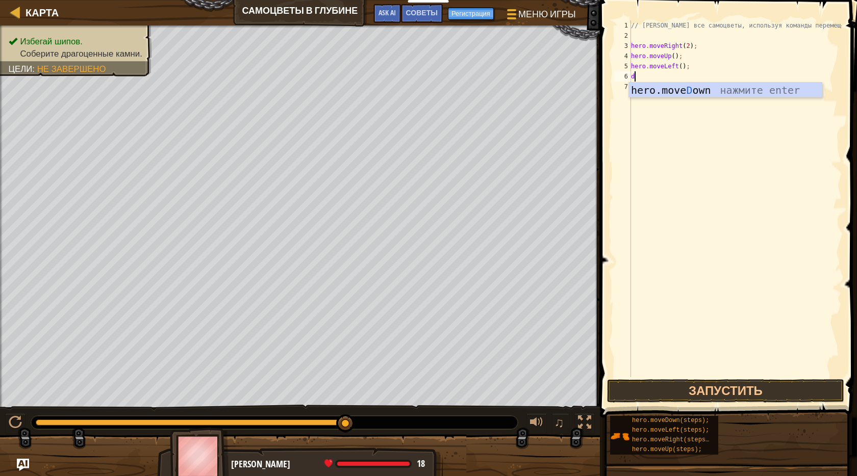
click at [718, 87] on div "hero.move D own нажмите enter" at bounding box center [725, 106] width 193 height 46
click at [680, 77] on div "// [PERSON_NAME] все самоцветы, используя команды перемещения. hero . moveRight…" at bounding box center [735, 208] width 213 height 377
click at [680, 74] on div "// [PERSON_NAME] все самоцветы, используя команды перемещения. hero . moveRight…" at bounding box center [735, 198] width 213 height 357
click at [678, 74] on div "// [PERSON_NAME] все самоцветы, используя команды перемещения. hero . moveRight…" at bounding box center [735, 208] width 213 height 377
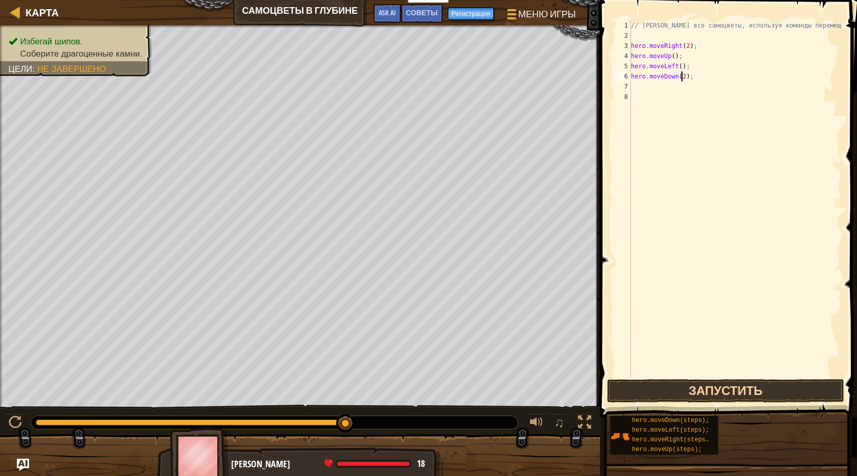
type textarea "hero.moveDown(2);"
click at [713, 395] on button "Запустить" at bounding box center [726, 391] width 238 height 23
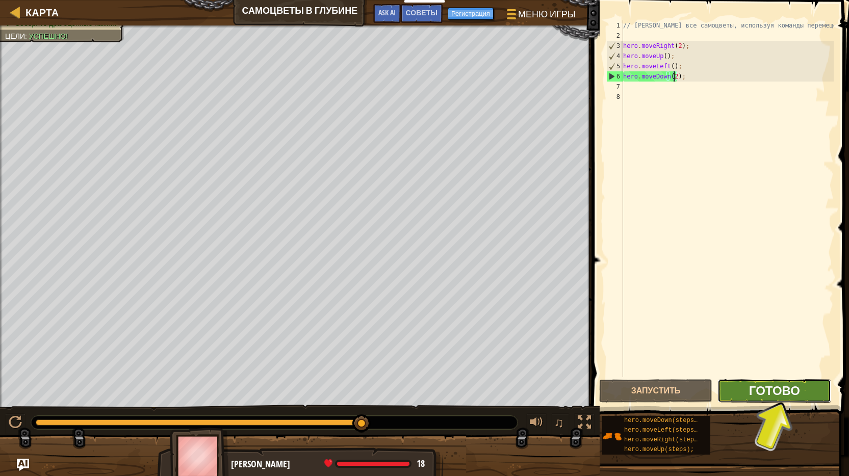
click at [777, 396] on span "Готово" at bounding box center [774, 391] width 51 height 16
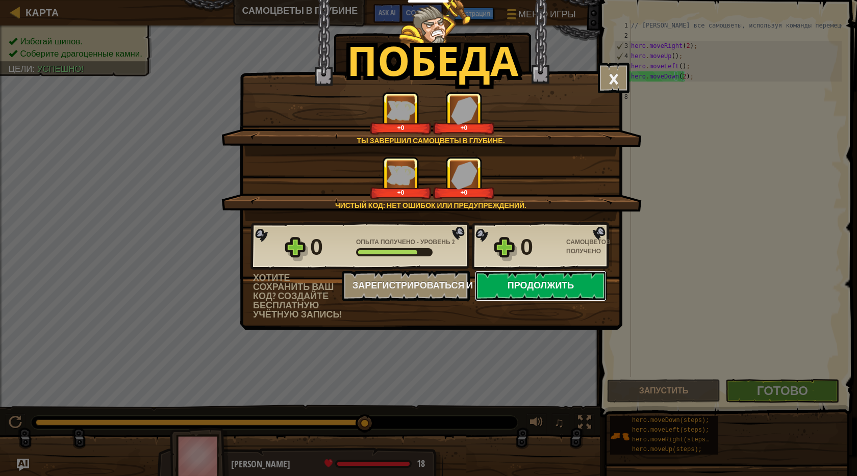
click at [526, 285] on button "Продолжить" at bounding box center [541, 286] width 132 height 31
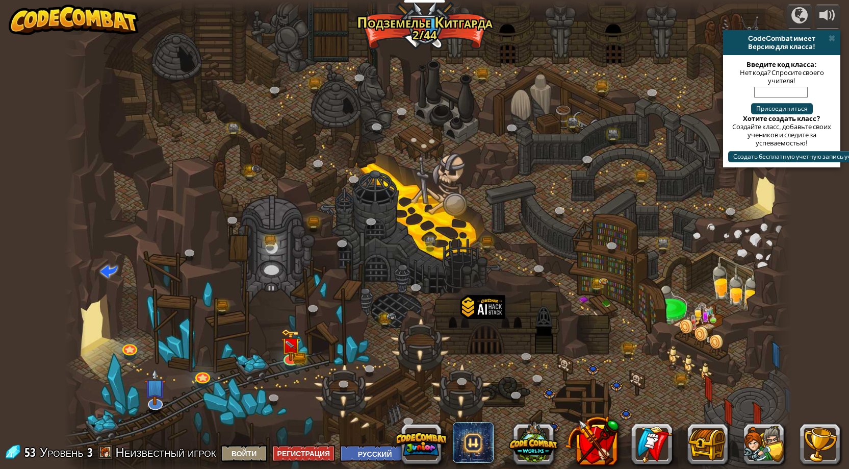
select select "ru"
click at [298, 362] on div at bounding box center [291, 357] width 15 height 15
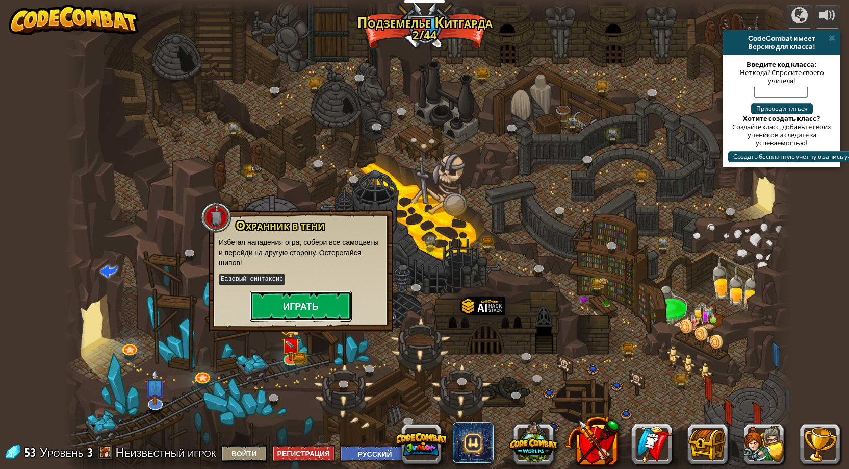
click at [294, 295] on button "Играть" at bounding box center [301, 306] width 102 height 31
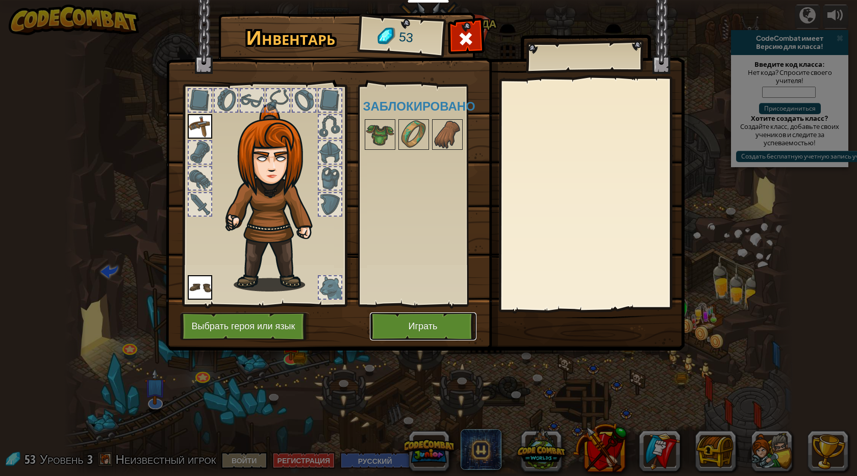
click at [415, 327] on button "Играть" at bounding box center [423, 327] width 107 height 28
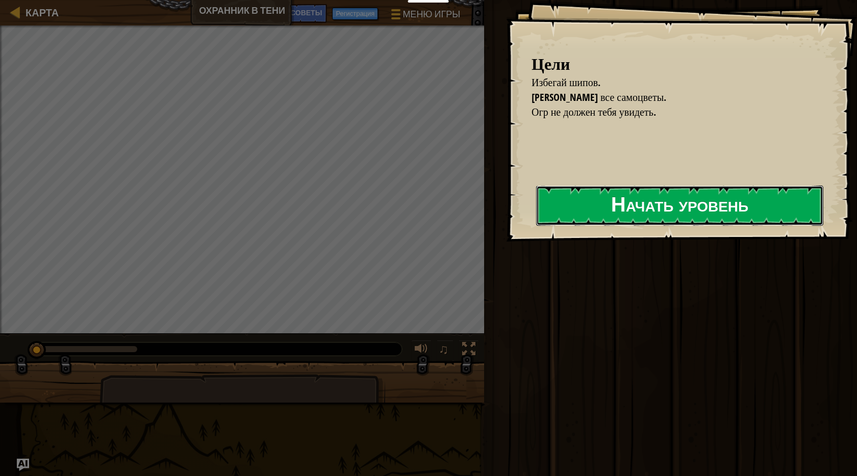
click at [624, 208] on button "Начать уровень" at bounding box center [679, 206] width 287 height 40
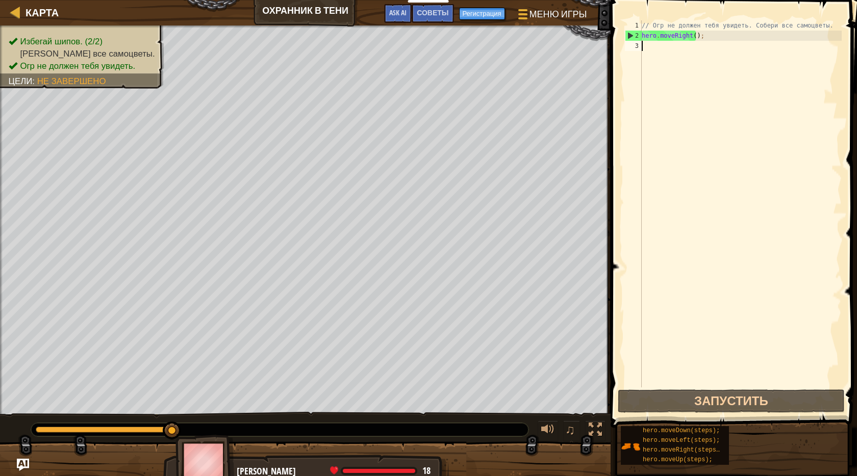
scroll to position [5, 0]
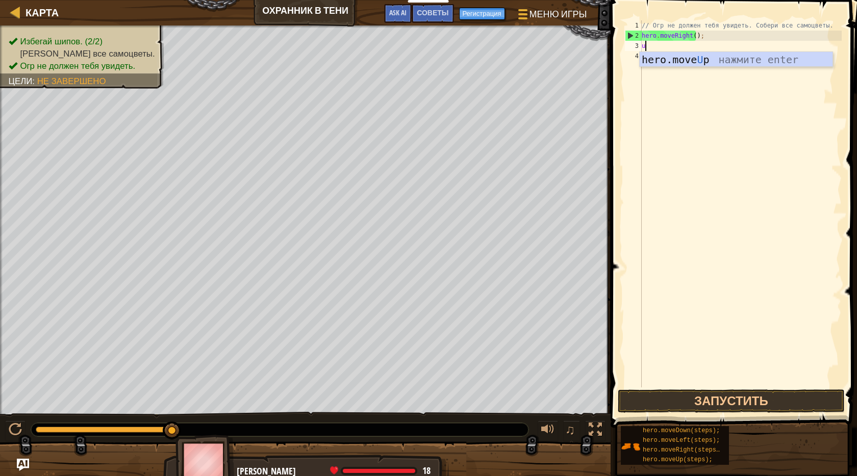
type textarea "up"
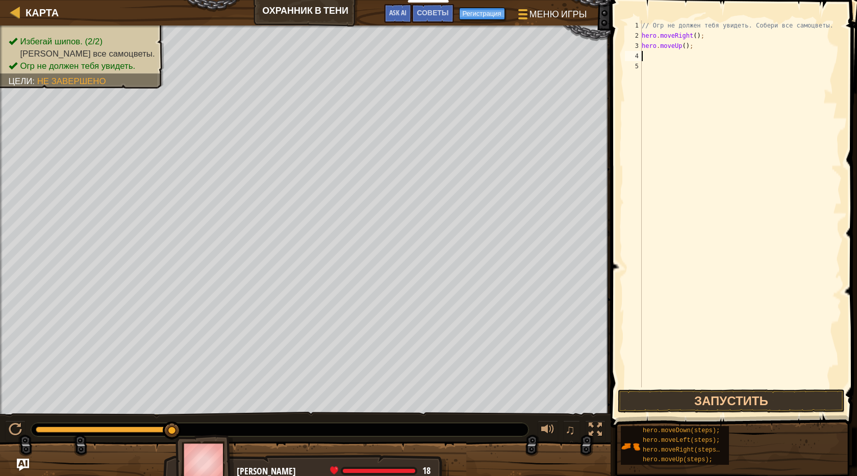
type textarea "r"
type textarea "dow"
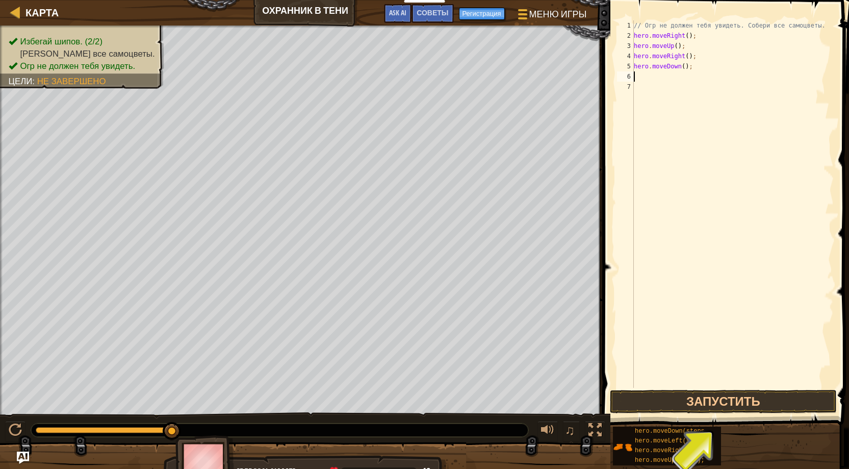
type textarea "r"
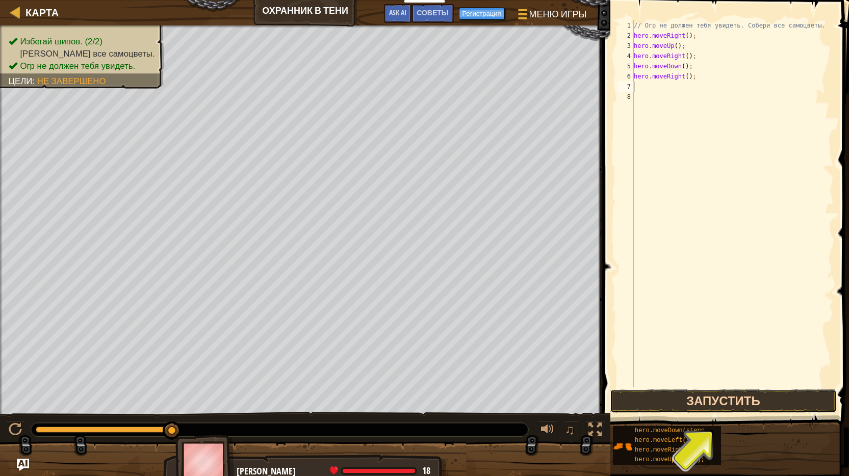
click at [690, 408] on button "Запустить" at bounding box center [723, 401] width 227 height 23
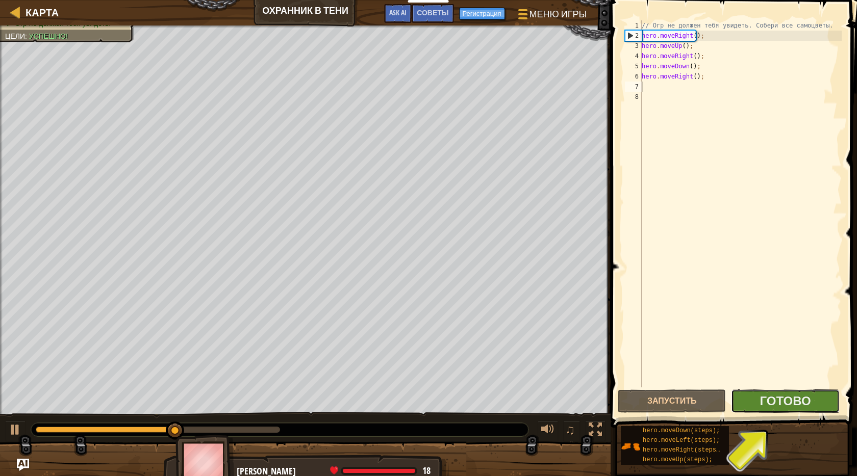
click at [788, 410] on button "Готово" at bounding box center [785, 401] width 108 height 23
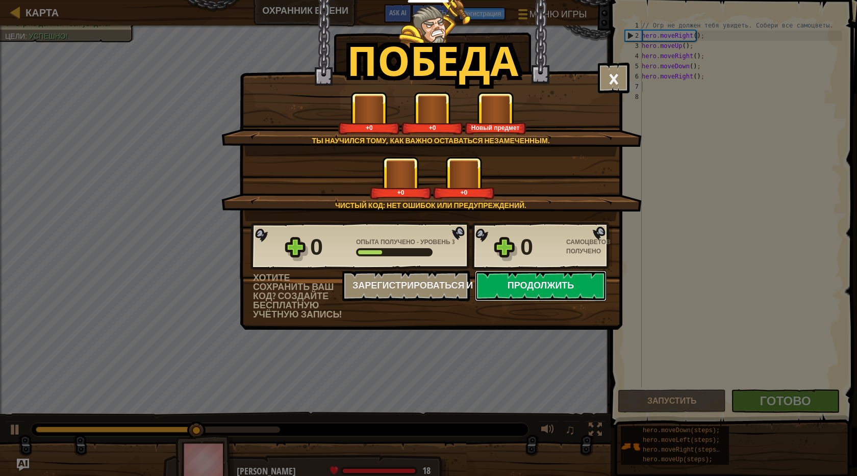
click at [514, 284] on button "Продолжить" at bounding box center [541, 286] width 132 height 31
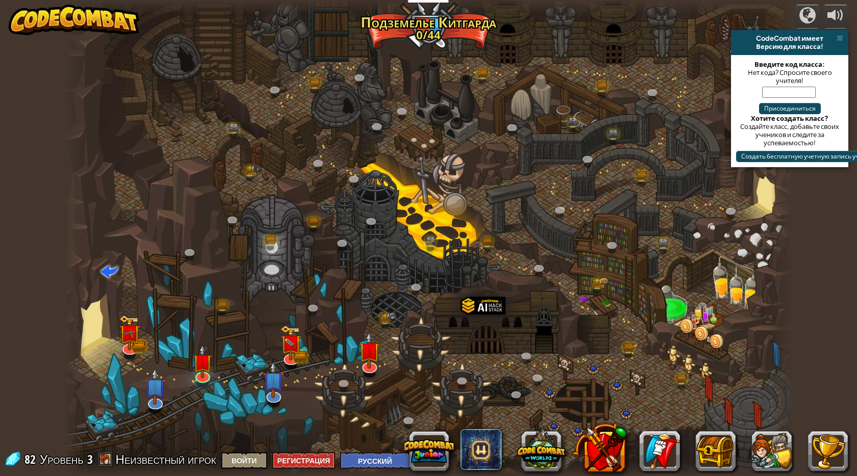
select select "ru"
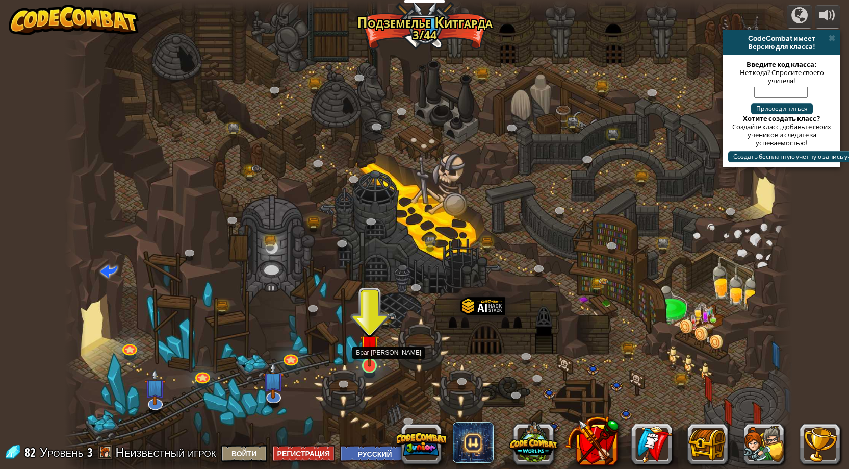
click at [367, 362] on img at bounding box center [369, 344] width 19 height 45
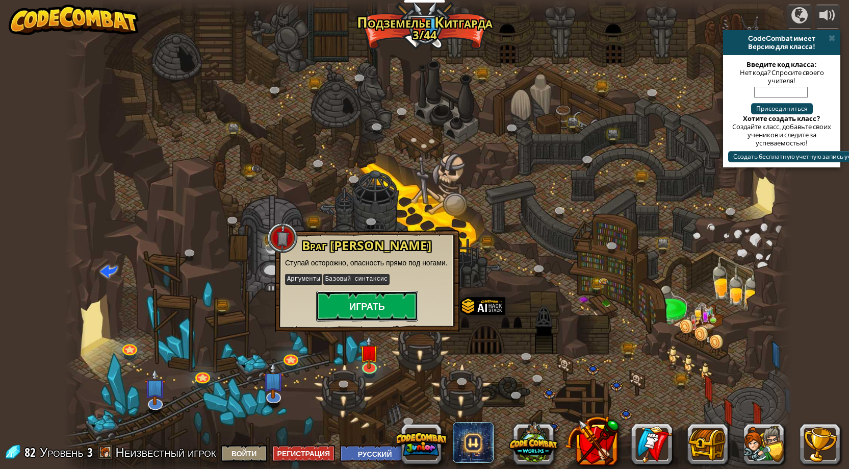
click at [364, 307] on button "Играть" at bounding box center [367, 306] width 102 height 31
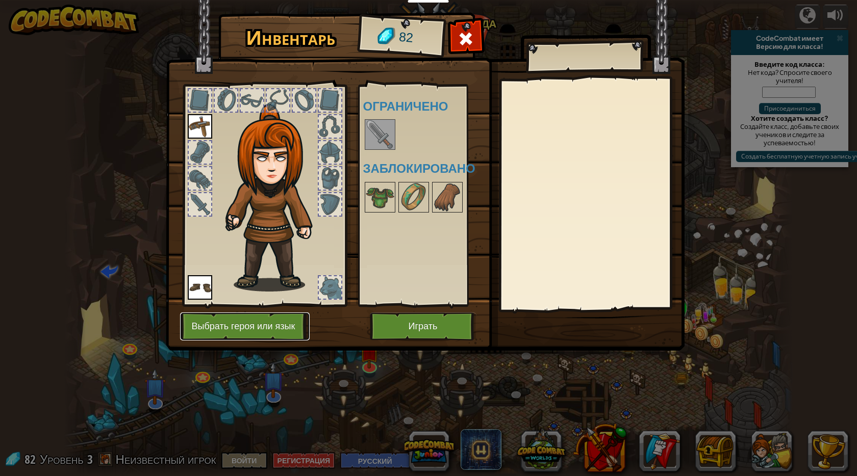
click at [265, 334] on button "Выбрать героя или язык" at bounding box center [245, 327] width 130 height 28
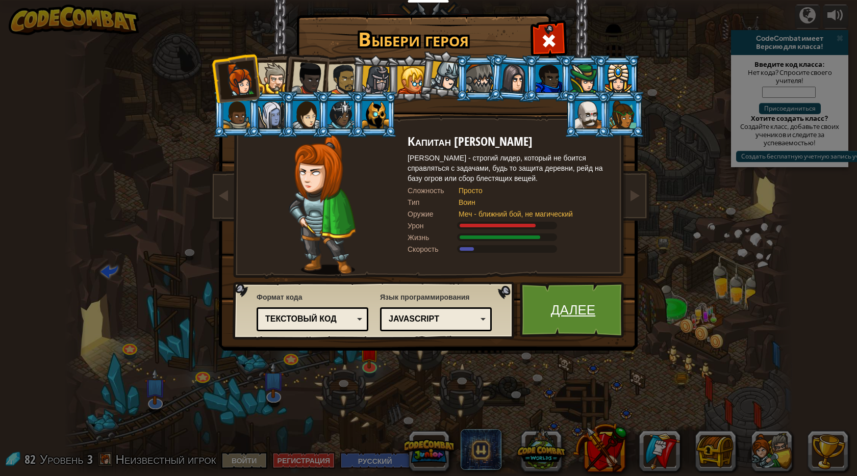
click at [553, 297] on link "Далее" at bounding box center [573, 310] width 107 height 56
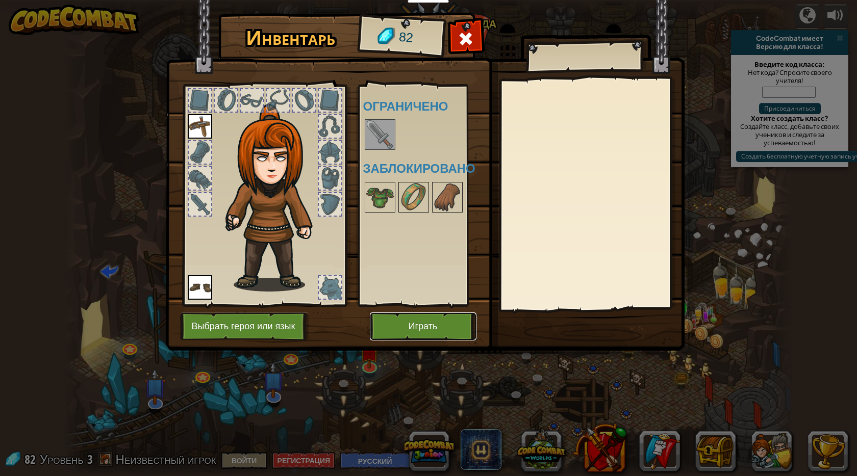
drag, startPoint x: 431, startPoint y: 335, endPoint x: 431, endPoint y: 327, distance: 7.1
click at [431, 327] on button "Играть" at bounding box center [423, 327] width 107 height 28
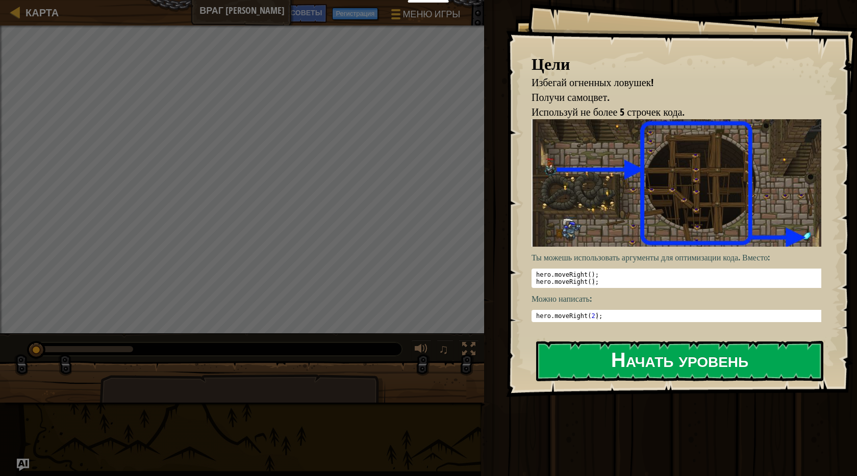
click at [628, 359] on button "Начать уровень" at bounding box center [679, 361] width 287 height 40
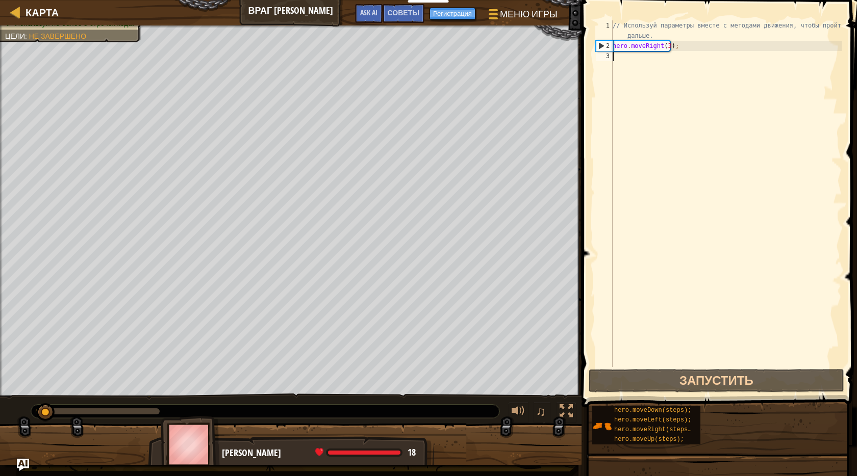
click at [677, 245] on div "[PERSON_NAME] Мой Меню игры Готово Регистрация Советы Ask AI 1 הההההההההההההההה…" at bounding box center [428, 238] width 857 height 476
click at [629, 62] on div "// Используй параметры вместе с методами движения, чтобы пройти дальше. hero . …" at bounding box center [726, 208] width 231 height 377
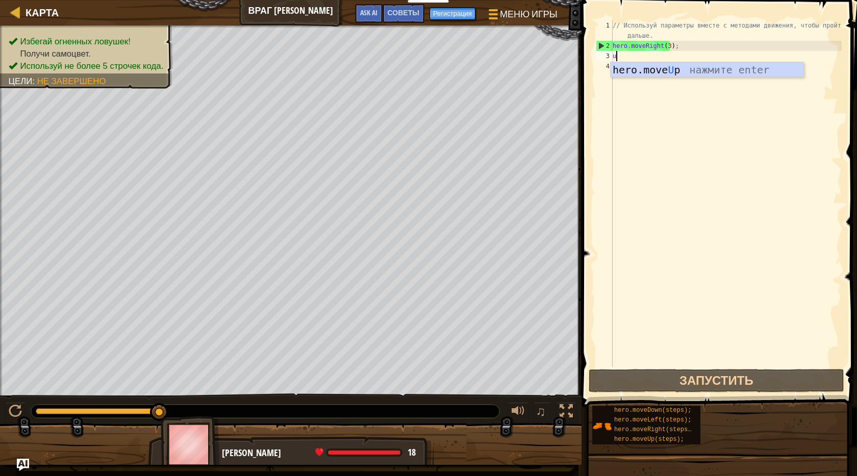
scroll to position [5, 0]
type textarea "up"
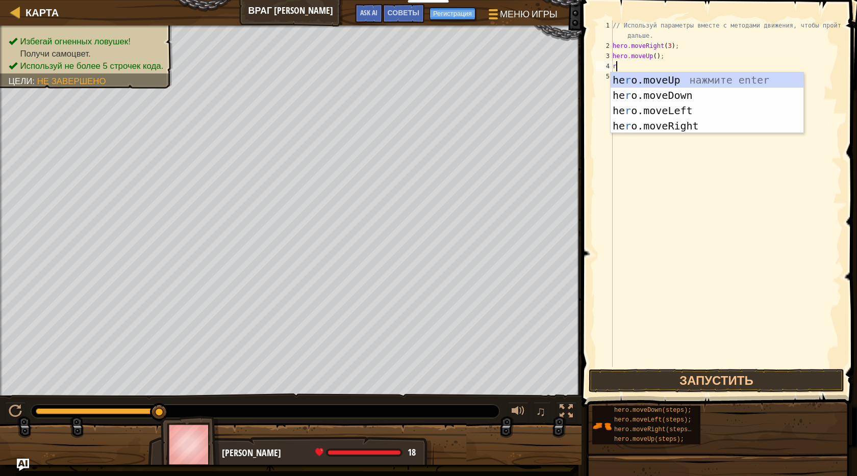
type textarea "ri"
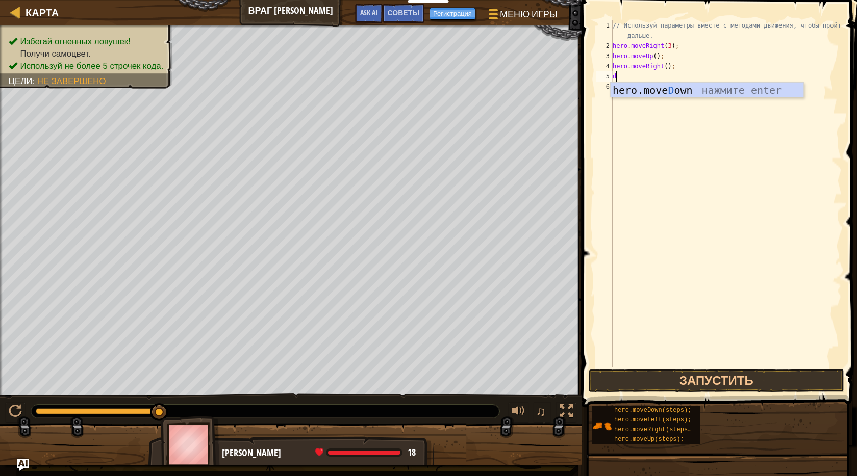
type textarea "dow"
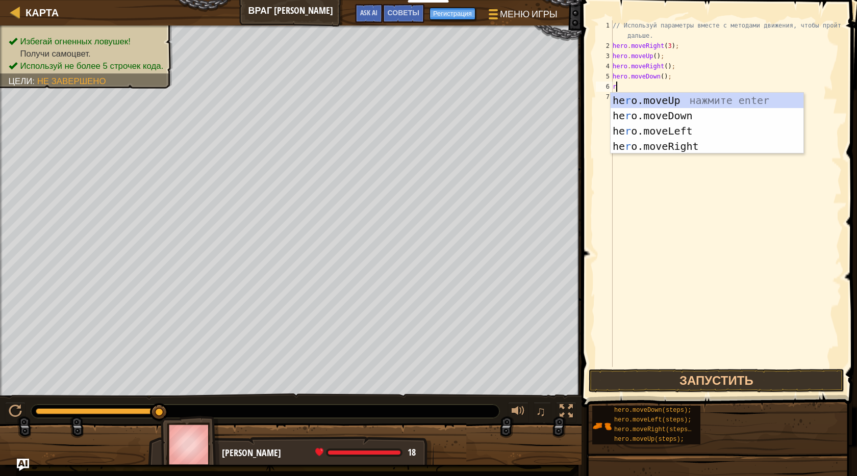
type textarea "ri"
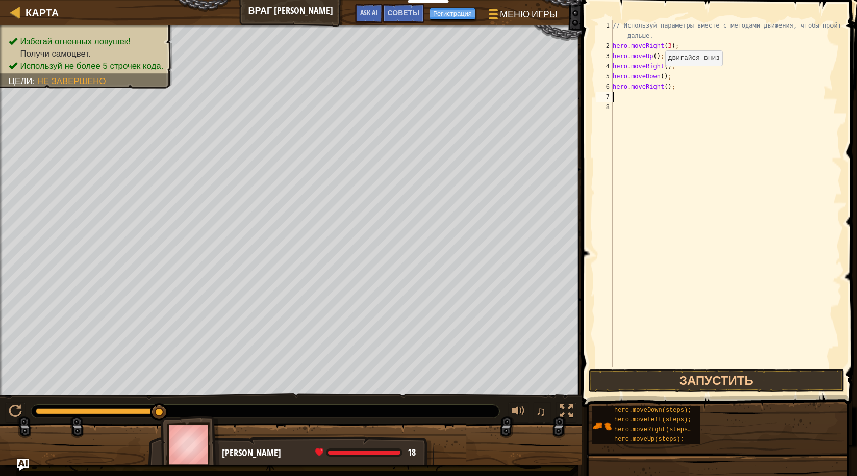
click at [660, 77] on div "// Используй параметры вместе с методами движения, чтобы пройти дальше. hero . …" at bounding box center [726, 208] width 231 height 377
click at [664, 87] on div "// Используй параметры вместе с методами движения, чтобы пройти дальше. hero . …" at bounding box center [726, 208] width 231 height 377
type textarea "hero.moveRight(3);"
click at [714, 386] on button "Запустить" at bounding box center [717, 380] width 256 height 23
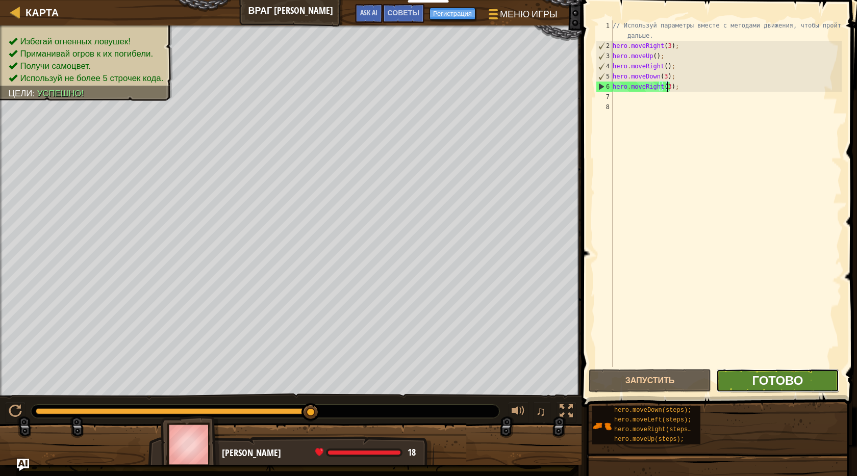
click at [767, 380] on span "Готово" at bounding box center [777, 380] width 51 height 16
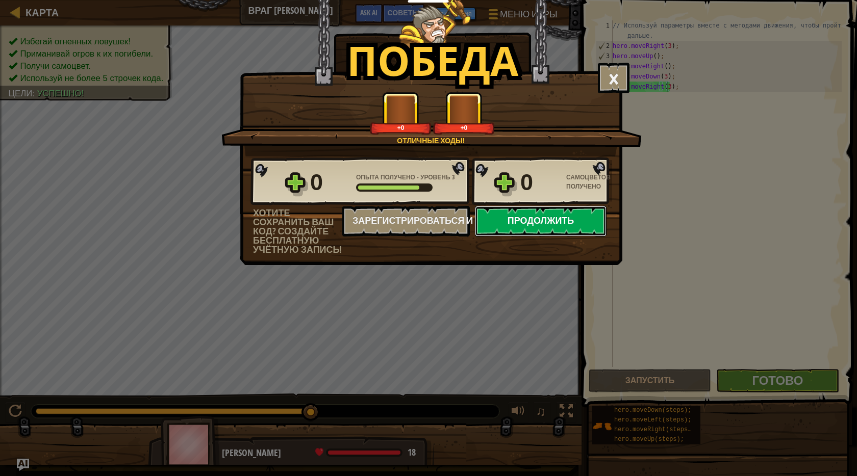
click at [532, 224] on button "Продолжить" at bounding box center [541, 221] width 132 height 31
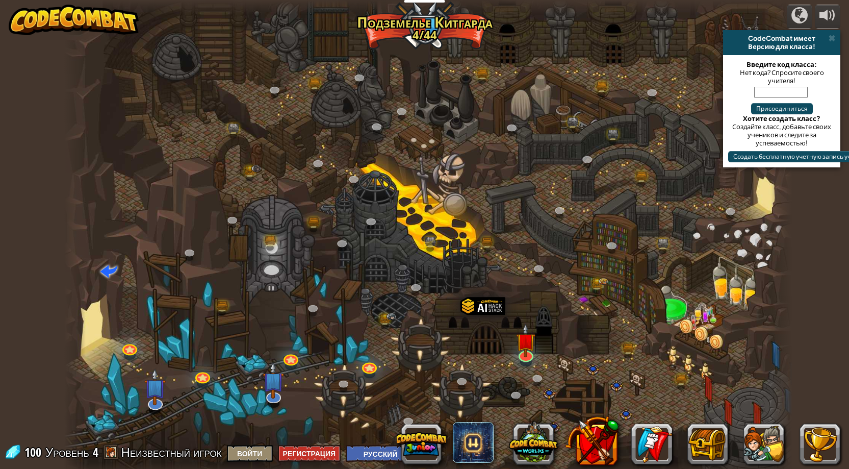
select select "ru"
click at [524, 352] on img at bounding box center [526, 332] width 19 height 45
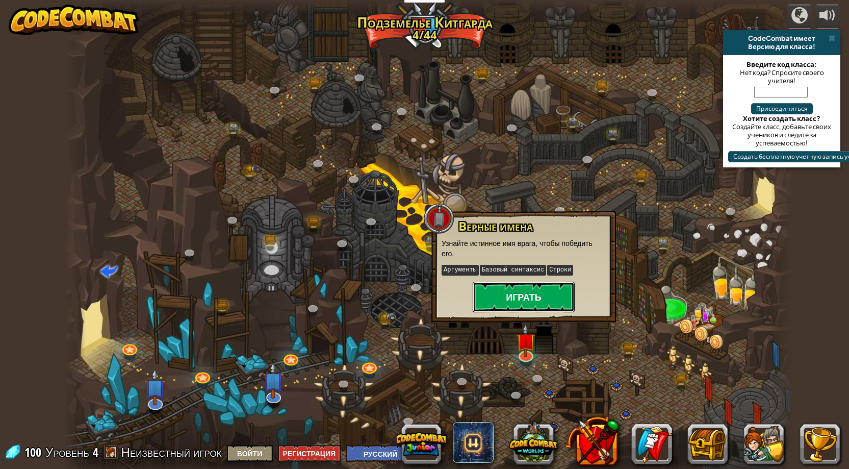
click at [525, 296] on button "Играть" at bounding box center [524, 297] width 102 height 31
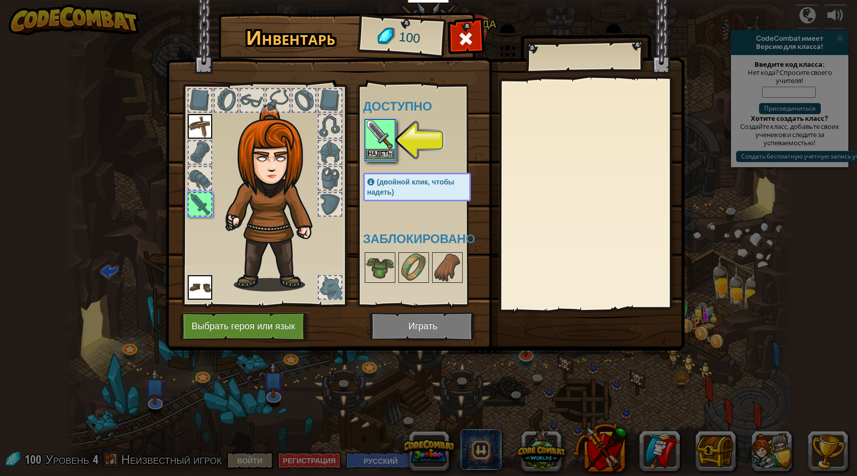
click at [378, 136] on img at bounding box center [380, 134] width 29 height 29
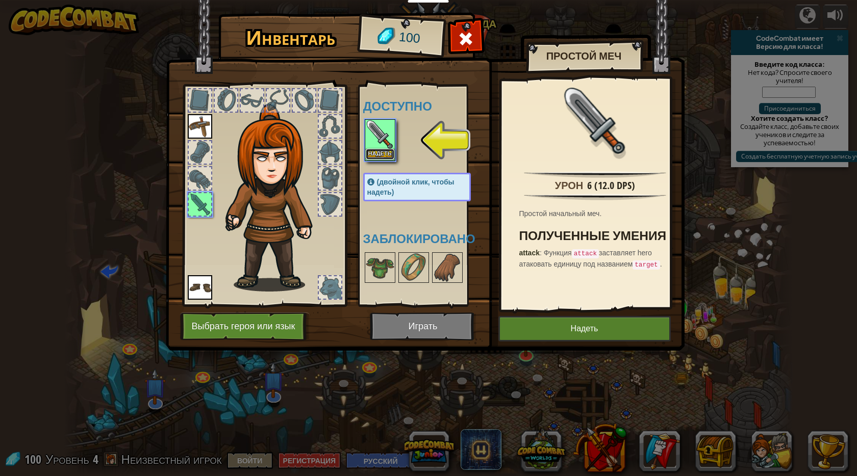
click at [379, 153] on button "Надеть" at bounding box center [380, 154] width 29 height 11
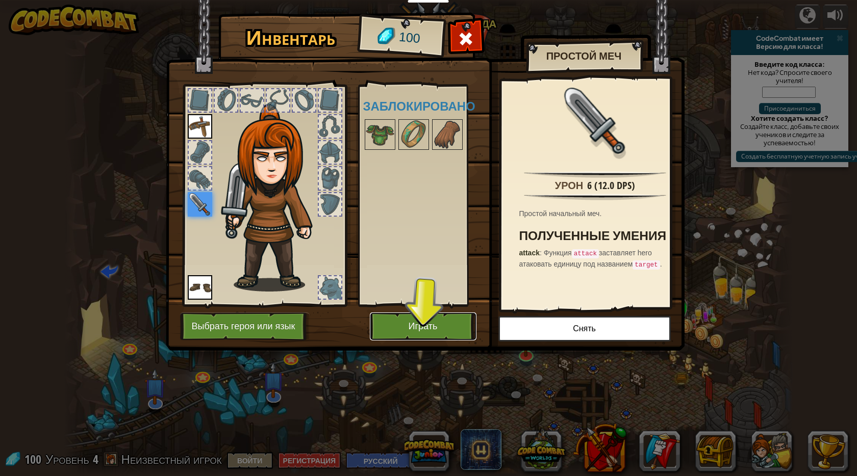
click at [411, 328] on button "Играть" at bounding box center [423, 327] width 107 height 28
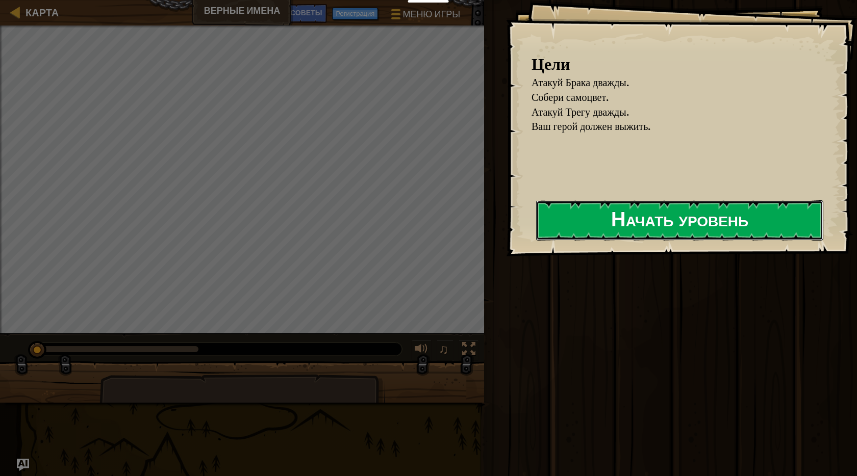
click at [640, 231] on button "Начать уровень" at bounding box center [679, 220] width 287 height 40
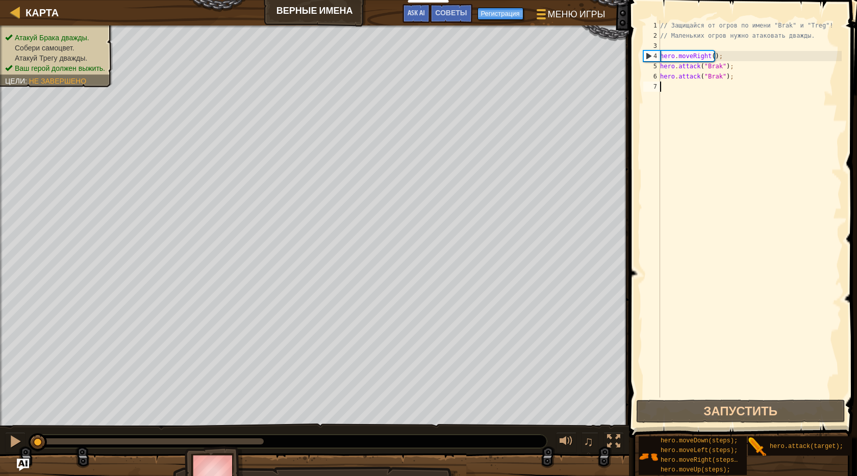
click at [78, 39] on div "Атакуй Брака дважды. Собери самоцвет. [PERSON_NAME] дважды. Ваш герой должен вы…" at bounding box center [56, 53] width 103 height 41
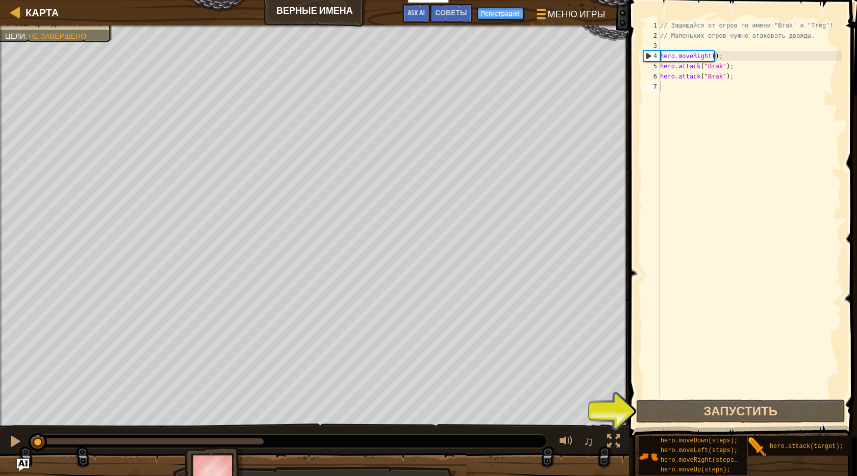
type textarea "hero.attack("Brak");"
click at [709, 74] on div "// Защищайся от огров по имени "Brak" и "Treg"! // [PERSON_NAME] огров нужно ат…" at bounding box center [750, 219] width 184 height 398
click at [728, 76] on div "// Защищайся от огров по имени "Brak" и "Treg"! // [PERSON_NAME] огров нужно ат…" at bounding box center [750, 219] width 184 height 398
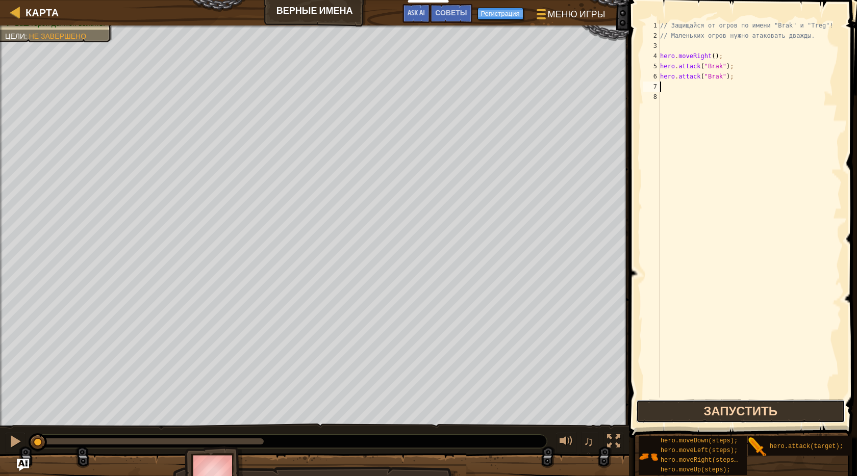
click at [672, 404] on button "Запустить" at bounding box center [740, 411] width 209 height 23
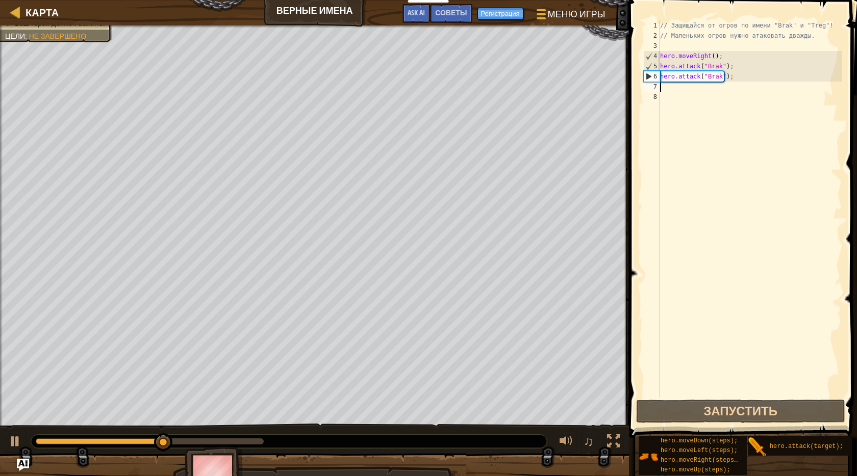
click at [744, 72] on div "// Защищайся от огров по имени "Brak" и "Treg"! // [PERSON_NAME] огров нужно ат…" at bounding box center [750, 219] width 184 height 398
type textarea "hero.attack("Brak");"
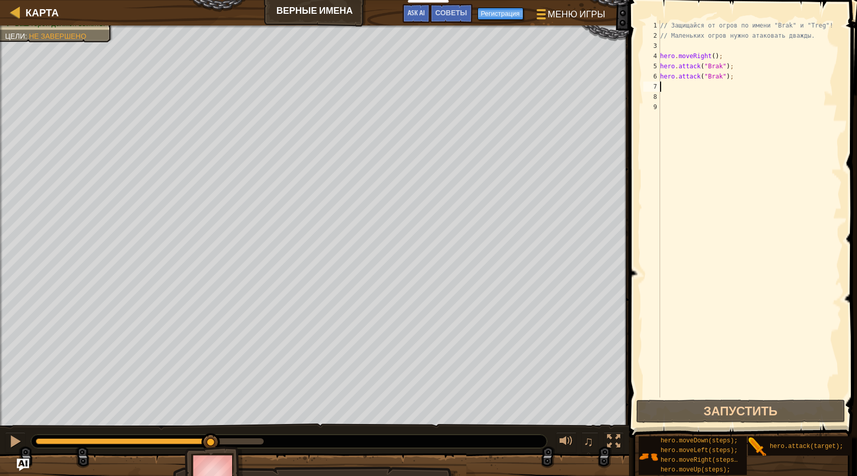
type textarea "r"
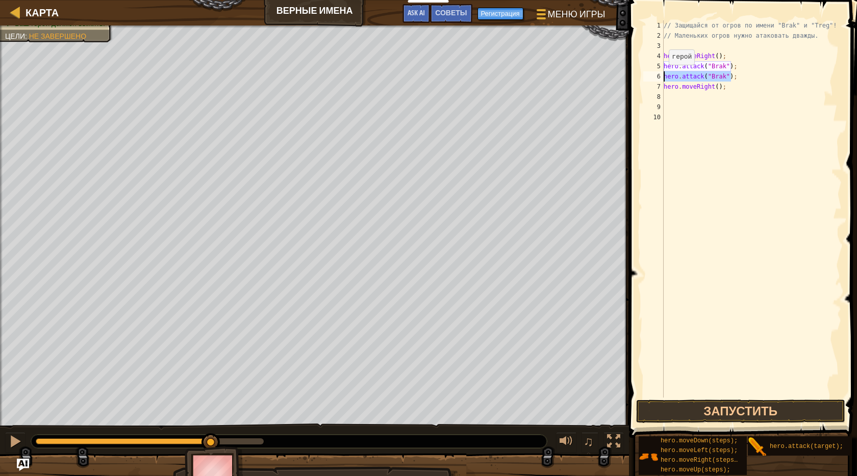
drag, startPoint x: 738, startPoint y: 79, endPoint x: 663, endPoint y: 75, distance: 75.1
click at [663, 75] on div "1 2 3 4 5 6 7 8 9 10 // Защищайся от огров по имени "Brak" и "Treg"! // Маленьк…" at bounding box center [741, 208] width 200 height 377
type textarea "hero.attack("Brak");"
click at [684, 100] on div "// Защищайся от огров по имени "Brak" и "Treg"! // [PERSON_NAME] огров нужно ат…" at bounding box center [752, 219] width 181 height 398
paste textarea "hero.attack("Brak");"
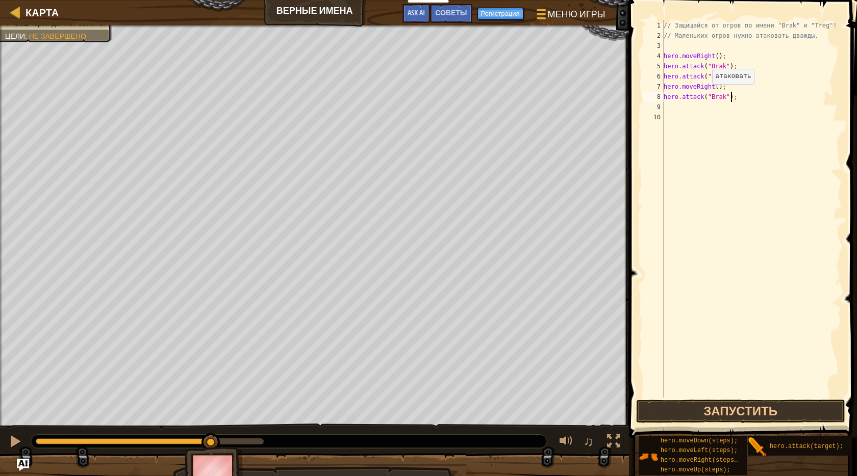
click at [708, 94] on div "// Защищайся от огров по имени "Brak" и "Treg"! // [PERSON_NAME] огров нужно ат…" at bounding box center [752, 219] width 181 height 398
drag, startPoint x: 733, startPoint y: 98, endPoint x: 664, endPoint y: 94, distance: 69.0
click at [664, 94] on div "// Защищайся от огров по имени "Brak" и "Treg"! // [PERSON_NAME] огров нужно ат…" at bounding box center [752, 219] width 181 height 398
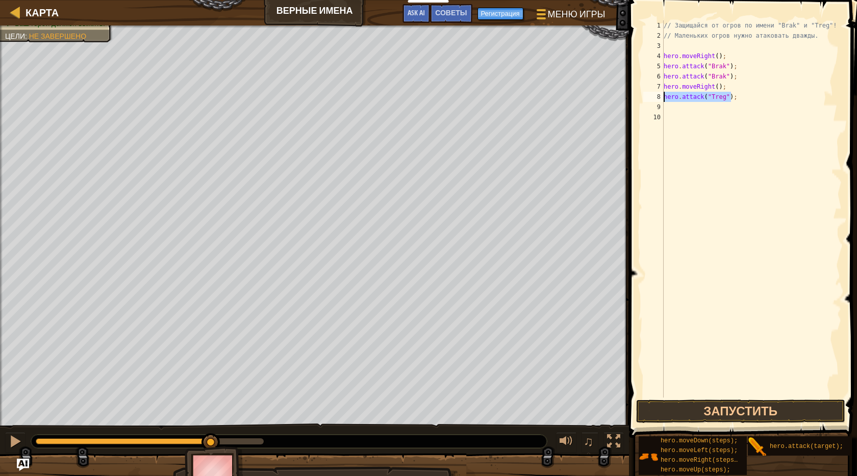
type textarea "hero.attack("Treg");"
click at [741, 98] on div "// Защищайся от огров по имени "Brak" и "Treg"! // [PERSON_NAME] огров нужно ат…" at bounding box center [752, 208] width 180 height 377
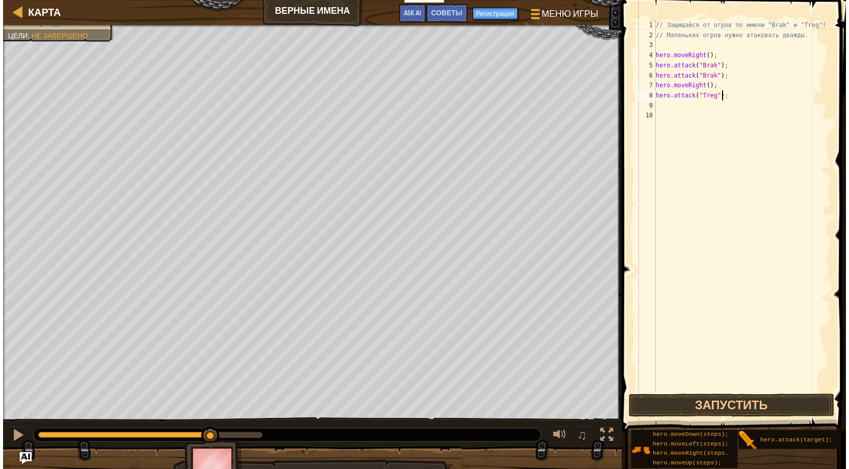
scroll to position [5, 0]
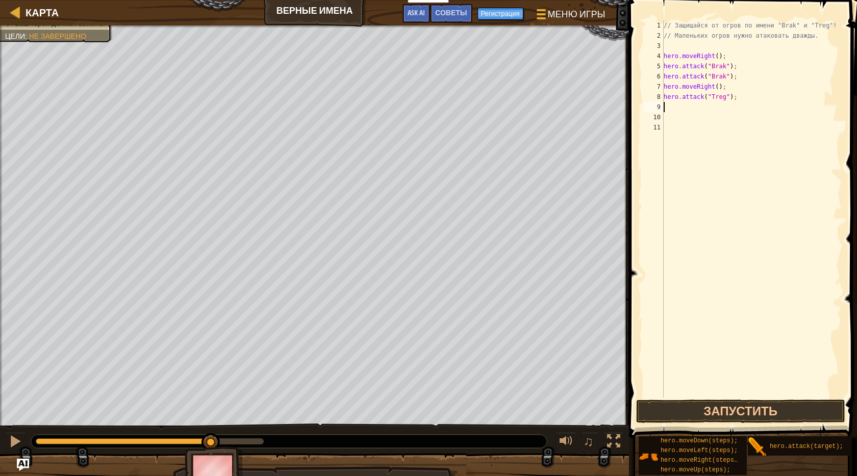
paste textarea "hero.attack("Treg");"
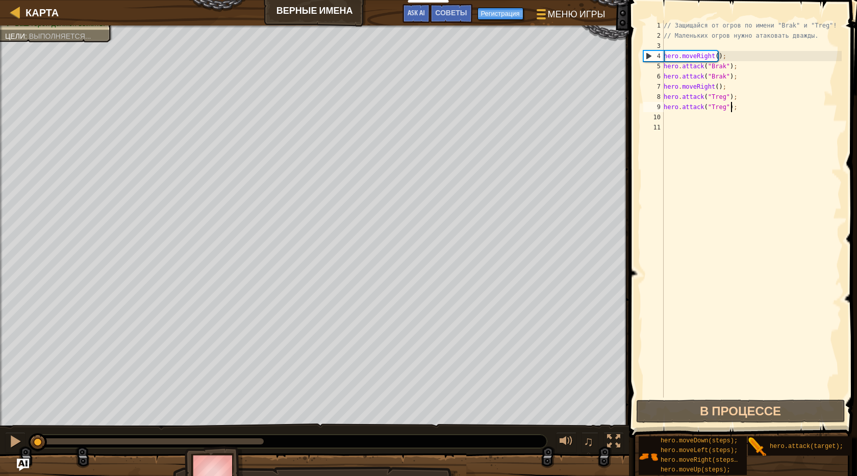
paste textarea "hero.attack("Treg");"
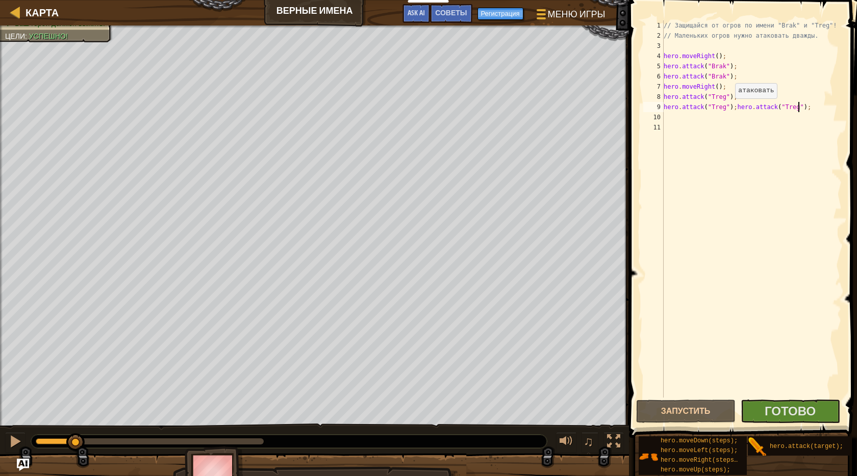
click at [730, 109] on div "// Защищайся от огров по имени "Brak" и "Treg"! // [PERSON_NAME] огров нужно ат…" at bounding box center [752, 219] width 181 height 398
type textarea "hero.attack("Treg");"
click at [729, 408] on button "Запустить" at bounding box center [685, 411] width 99 height 23
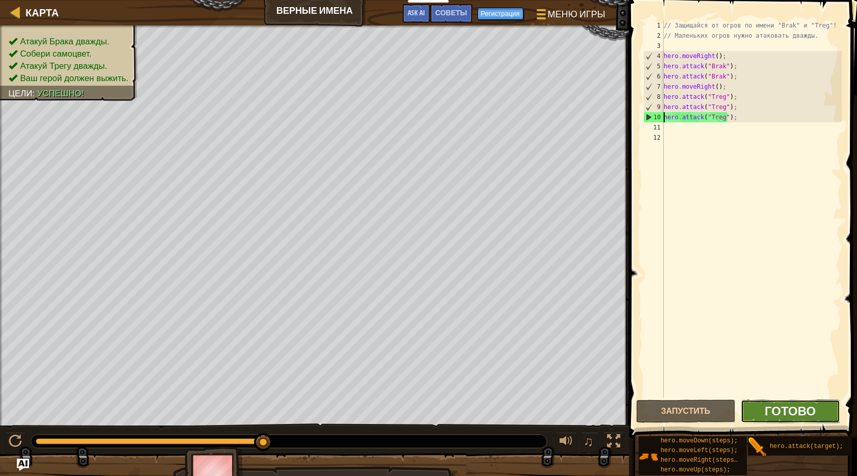
click at [775, 407] on span "Готово" at bounding box center [790, 411] width 51 height 16
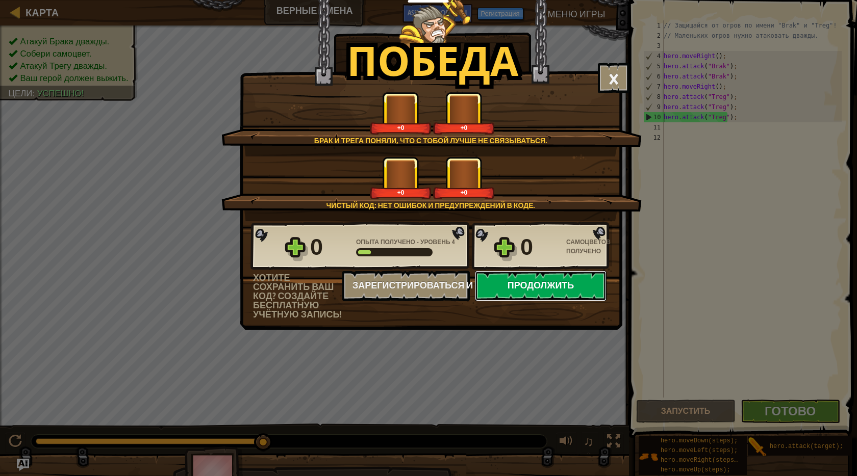
click at [543, 295] on button "Продолжить" at bounding box center [541, 286] width 132 height 31
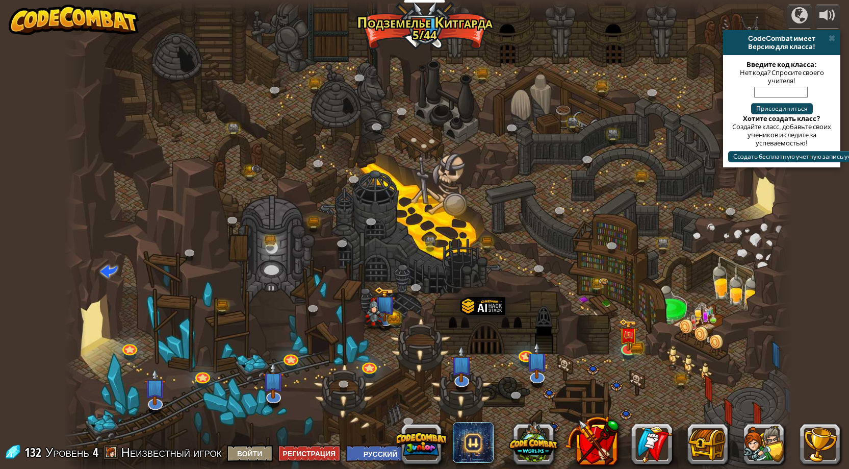
select select "ru"
click at [625, 346] on img at bounding box center [628, 327] width 19 height 43
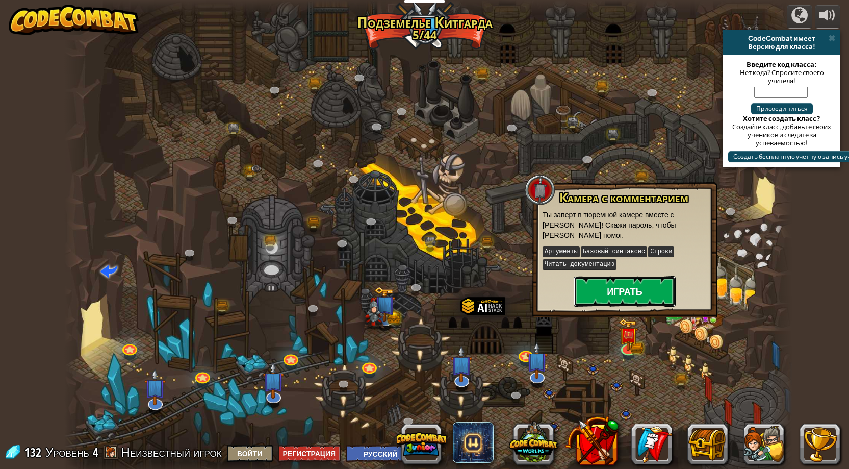
click at [620, 290] on button "Играть" at bounding box center [625, 291] width 102 height 31
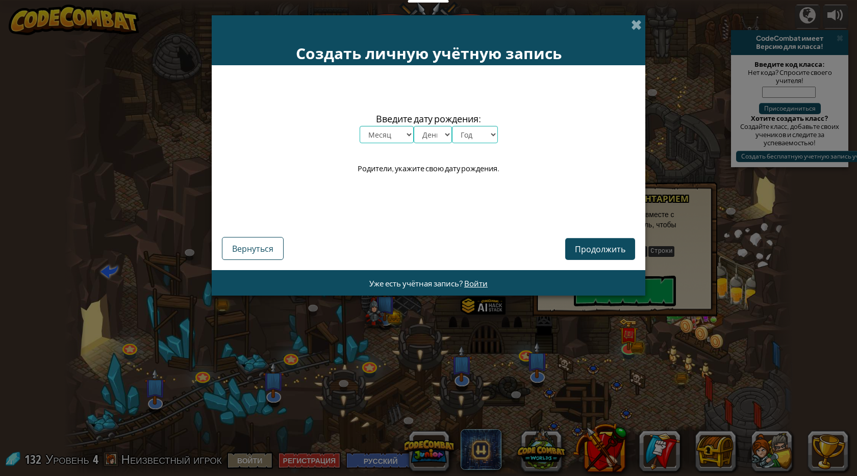
click at [407, 135] on select "Месяц январь февраль март апрель май июнь июль август сентябрь октябрь ноябрь д…" at bounding box center [387, 134] width 54 height 17
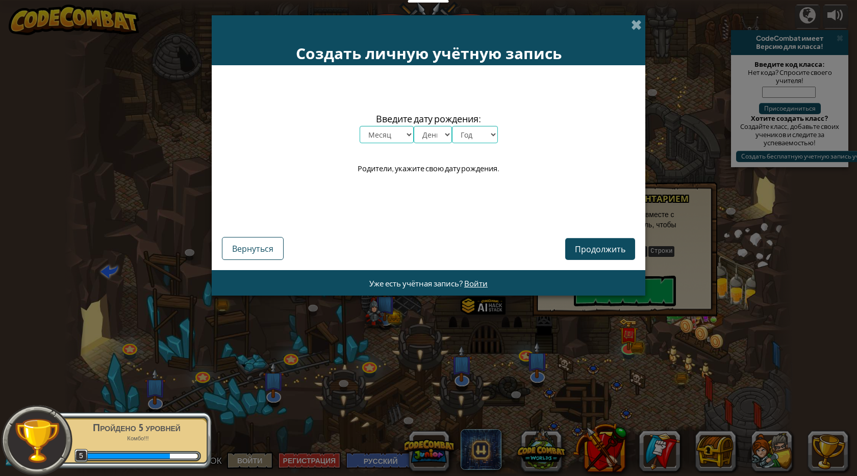
select select "6"
click at [360, 126] on select "Месяц январь февраль март апрель май июнь июль август сентябрь октябрь ноябрь д…" at bounding box center [387, 134] width 54 height 17
click at [439, 130] on select "День 1 2 3 4 5 6 7 8 9 10 11 12 13 14 15 16 17 18 19 20 21 22 23 24 25 26 27 28…" at bounding box center [433, 134] width 38 height 17
select select "13"
click at [414, 126] on select "День 1 2 3 4 5 6 7 8 9 10 11 12 13 14 15 16 17 18 19 20 21 22 23 24 25 26 27 28…" at bounding box center [433, 134] width 38 height 17
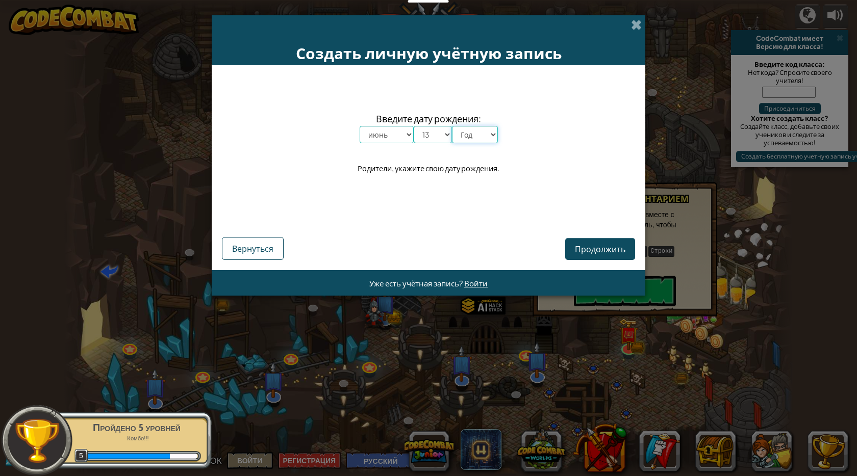
click at [482, 139] on select "Год 2025 2024 2023 2022 2021 2020 2019 2018 2017 2016 2015 2014 2013 2012 2011 …" at bounding box center [475, 134] width 46 height 17
click at [452, 126] on select "Год 2025 2024 2023 2022 2021 2020 2019 2018 2017 2016 2015 2014 2013 2012 2011 …" at bounding box center [475, 134] width 46 height 17
click at [493, 133] on select "Год 2025 2024 2023 2022 2021 2020 2019 2018 2017 2016 2015 2014 2013 2012 2011 …" at bounding box center [475, 134] width 46 height 17
select select "1997"
click at [452, 126] on select "Год 2025 2024 2023 2022 2021 2020 2019 2018 2017 2016 2015 2014 2013 2012 2011 …" at bounding box center [475, 134] width 46 height 17
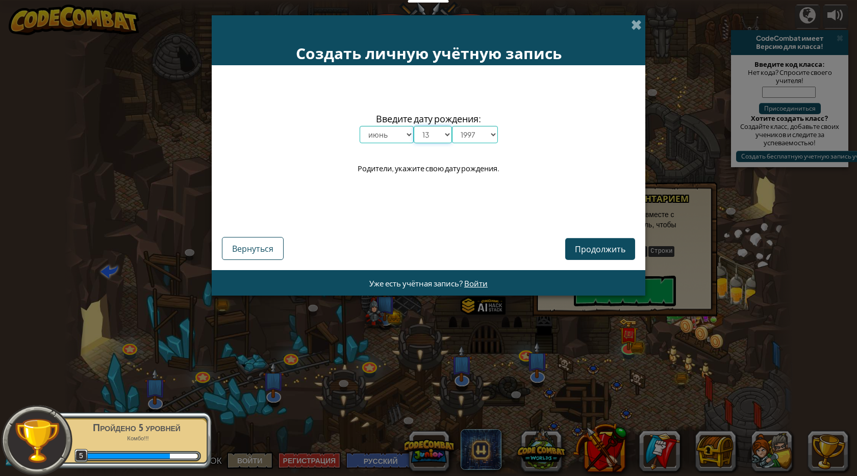
click at [445, 130] on select "День 1 2 3 4 5 6 7 8 9 10 11 12 13 14 15 16 17 18 19 20 21 22 23 24 25 26 27 28…" at bounding box center [433, 134] width 38 height 17
select select "2"
click at [414, 126] on select "День 1 2 3 4 5 6 7 8 9 10 11 12 13 14 15 16 17 18 19 20 21 22 23 24 25 26 27 28…" at bounding box center [433, 134] width 38 height 17
drag, startPoint x: 401, startPoint y: 128, endPoint x: 405, endPoint y: 141, distance: 13.2
click at [401, 131] on select "Месяц январь февраль март апрель май июнь июль август сентябрь октябрь ноябрь д…" at bounding box center [387, 134] width 54 height 17
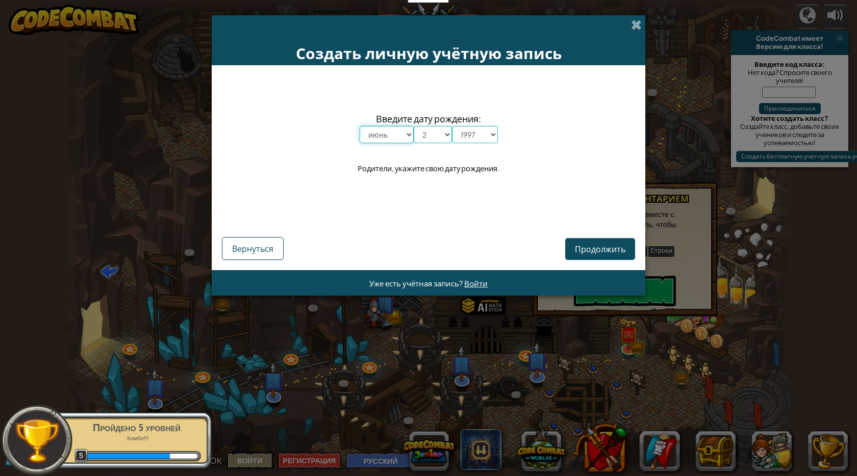
select select "2"
click at [360, 126] on select "Месяц январь февраль март апрель май июнь июль август сентябрь октябрь ноябрь д…" at bounding box center [387, 134] width 54 height 17
click at [575, 248] on span "Продолжить" at bounding box center [600, 249] width 51 height 11
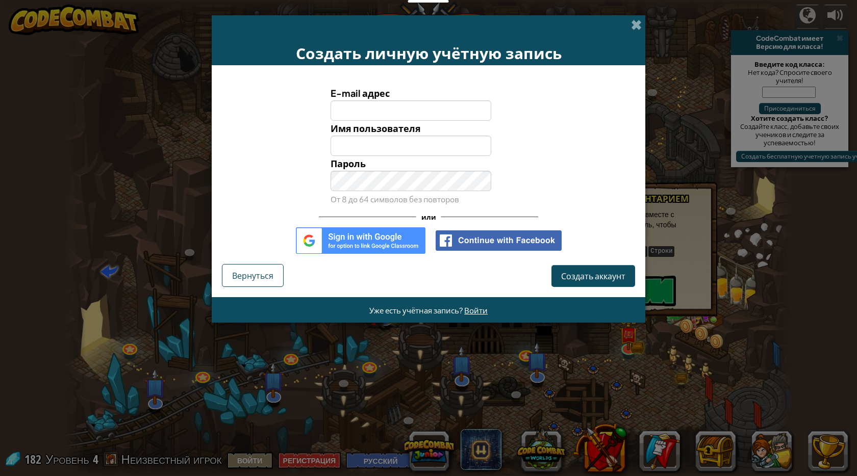
click at [384, 236] on img at bounding box center [361, 241] width 130 height 27
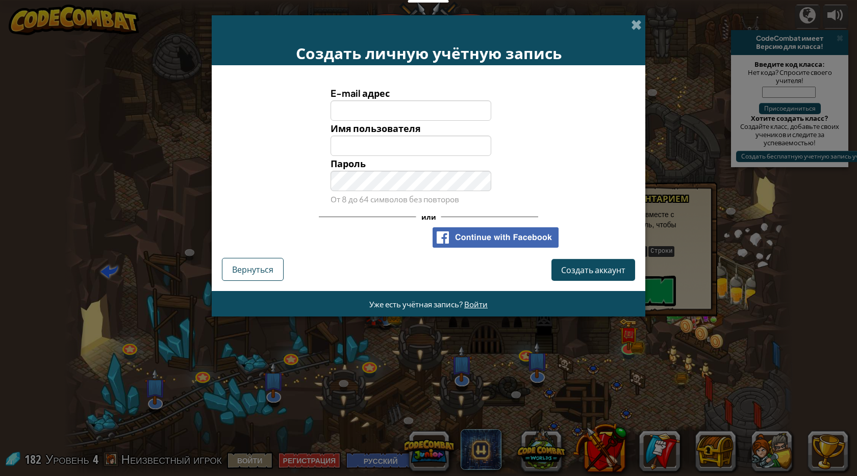
click at [630, 30] on div "Создать личную учётную запись" at bounding box center [429, 40] width 434 height 50
click at [637, 23] on span at bounding box center [636, 24] width 11 height 11
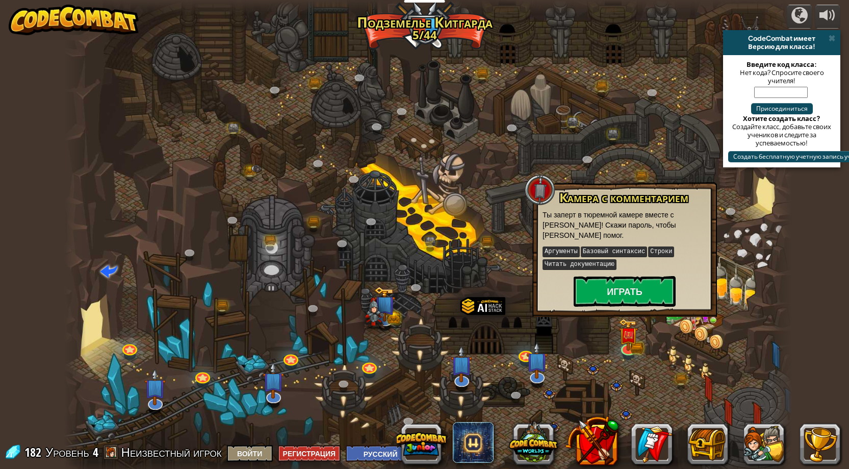
drag, startPoint x: 487, startPoint y: 135, endPoint x: 327, endPoint y: 173, distance: 164.3
click at [327, 173] on div at bounding box center [428, 238] width 729 height 476
